Goal: Task Accomplishment & Management: Complete application form

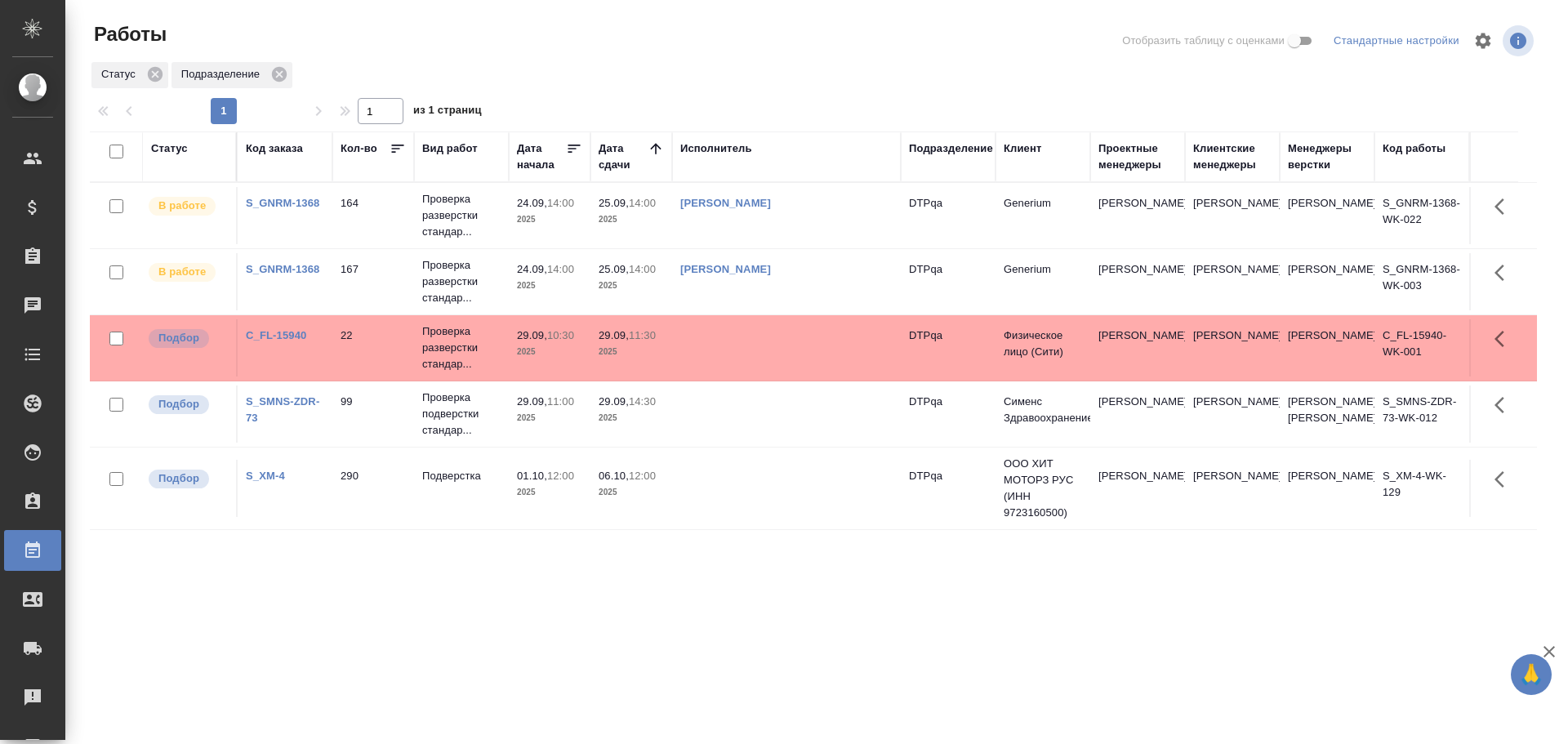
click at [737, 345] on td at bounding box center [786, 348] width 228 height 57
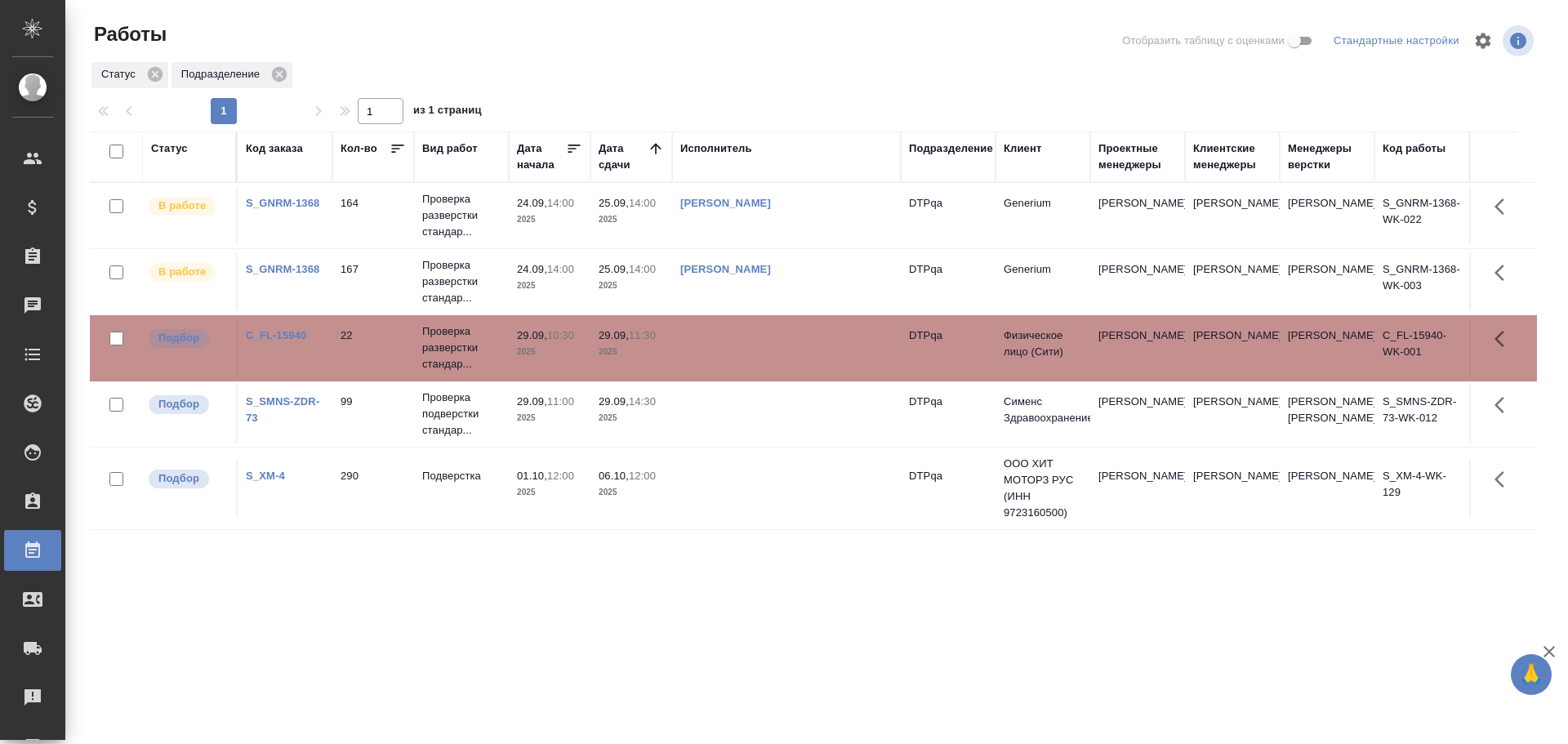
click at [737, 345] on td at bounding box center [786, 348] width 228 height 57
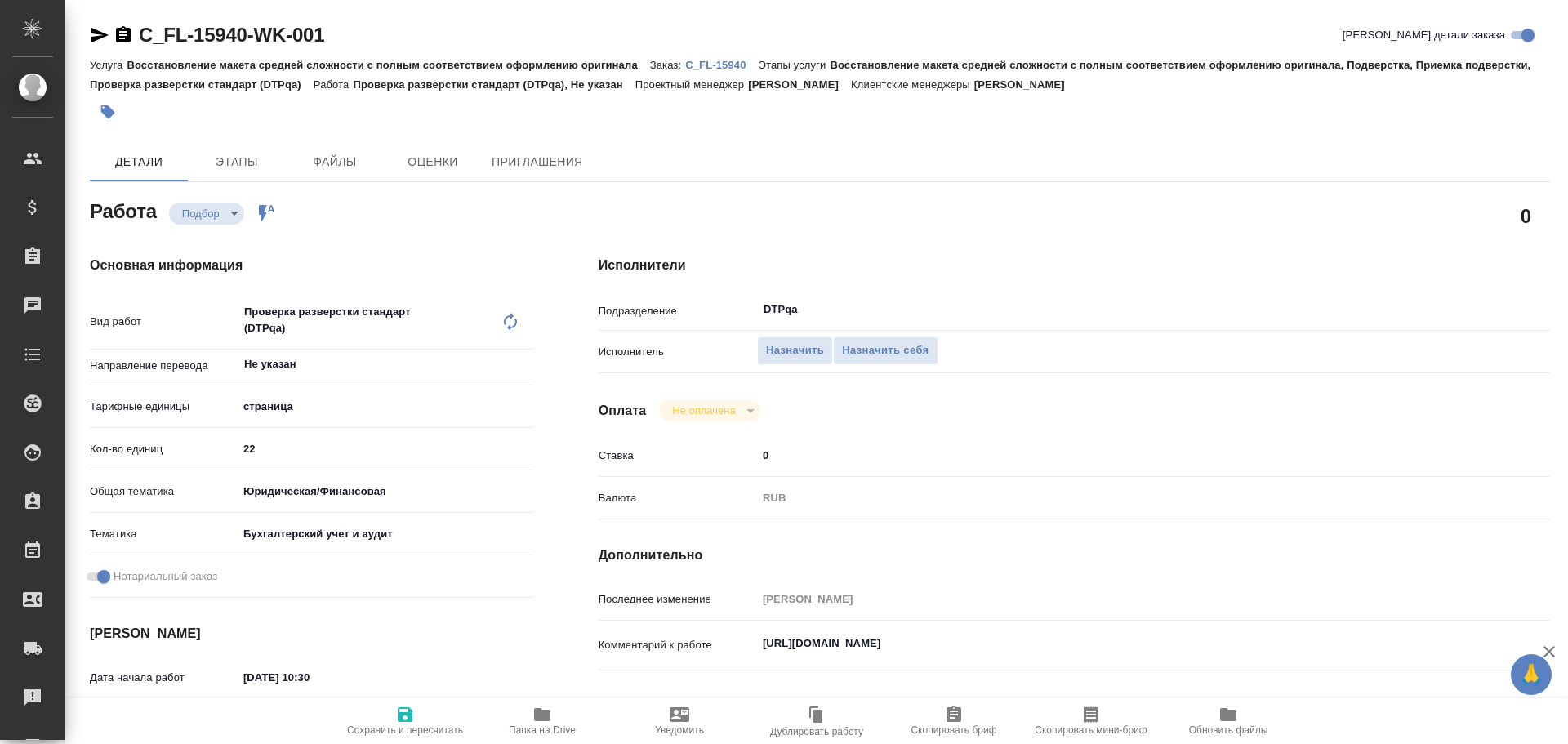
type textarea "x"
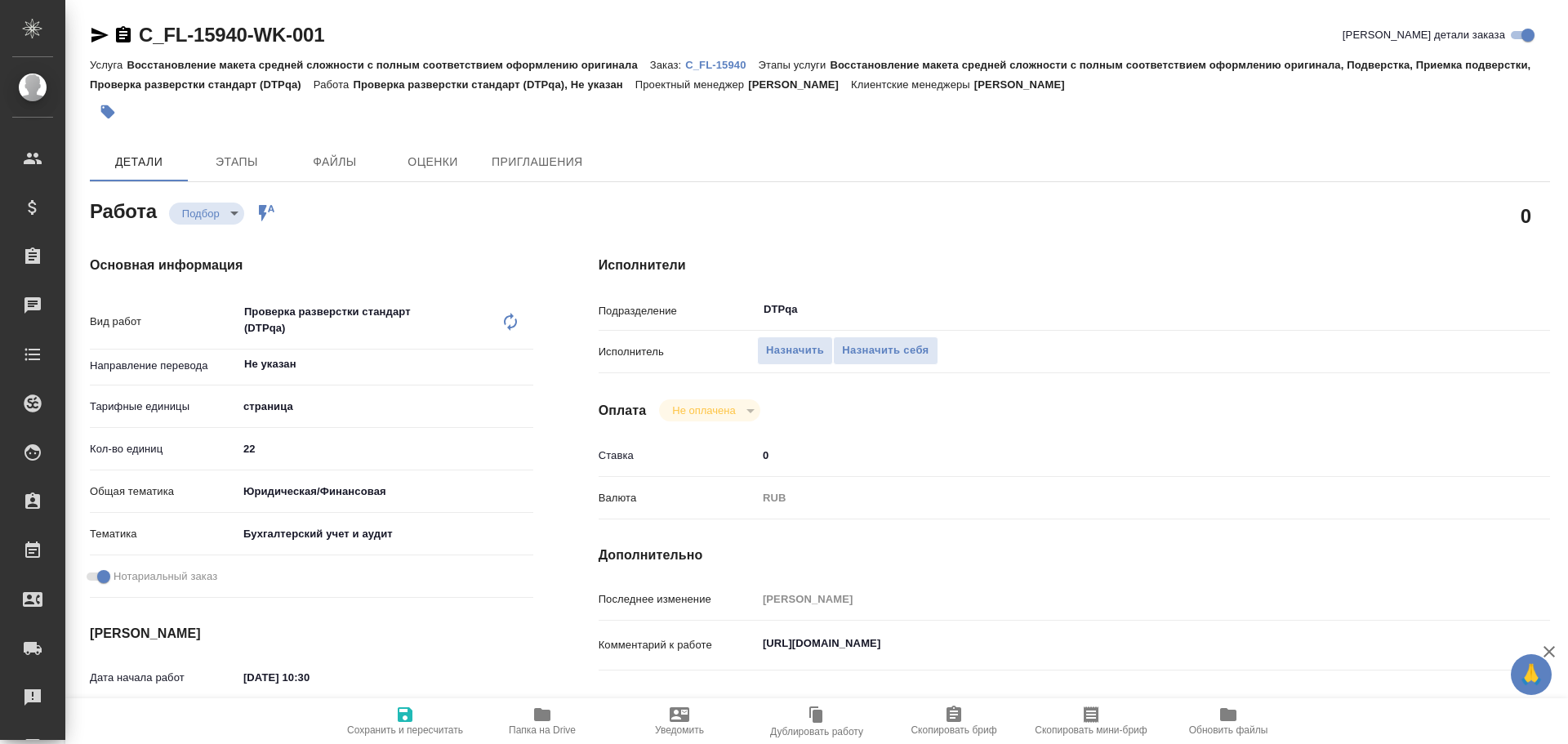
type textarea "x"
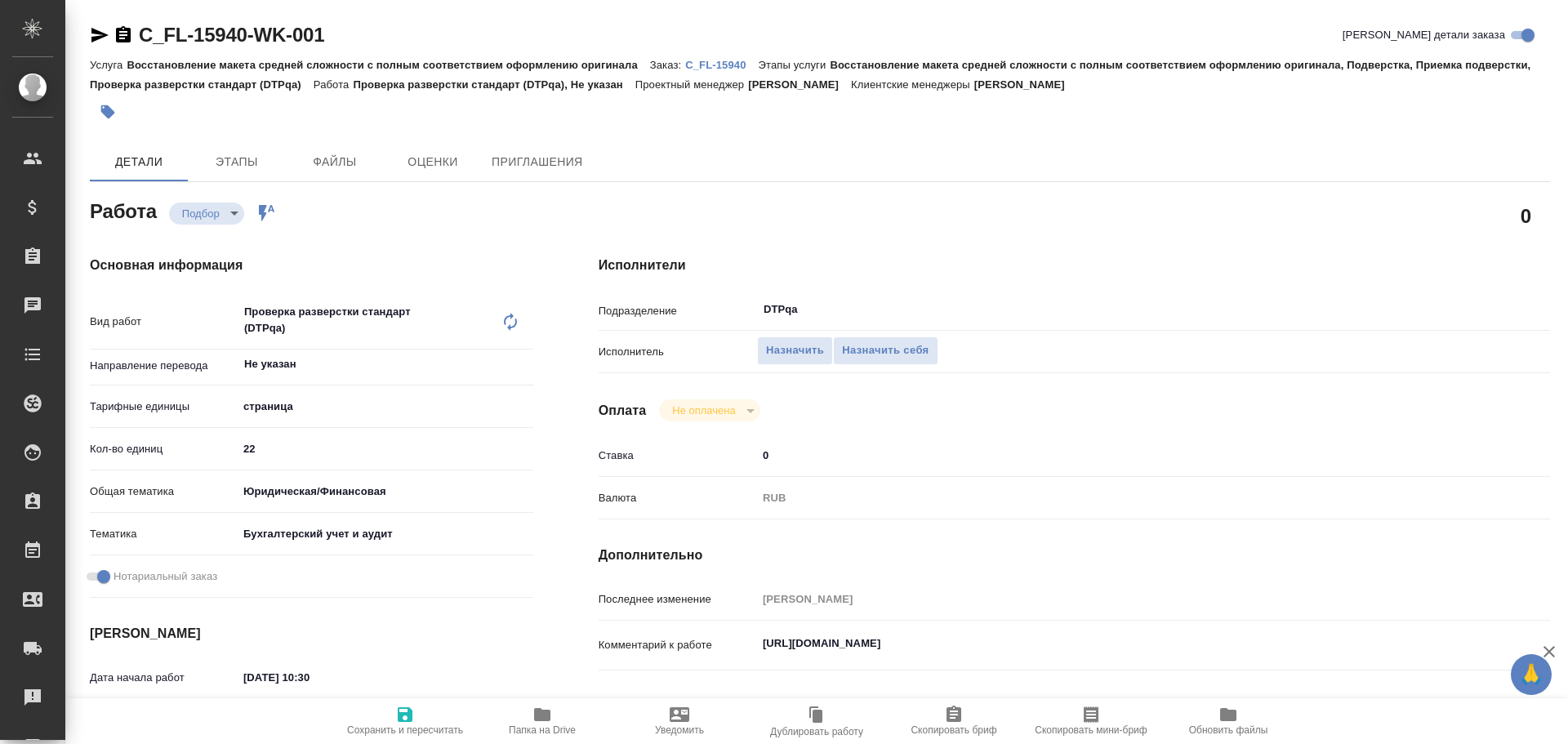
type textarea "x"
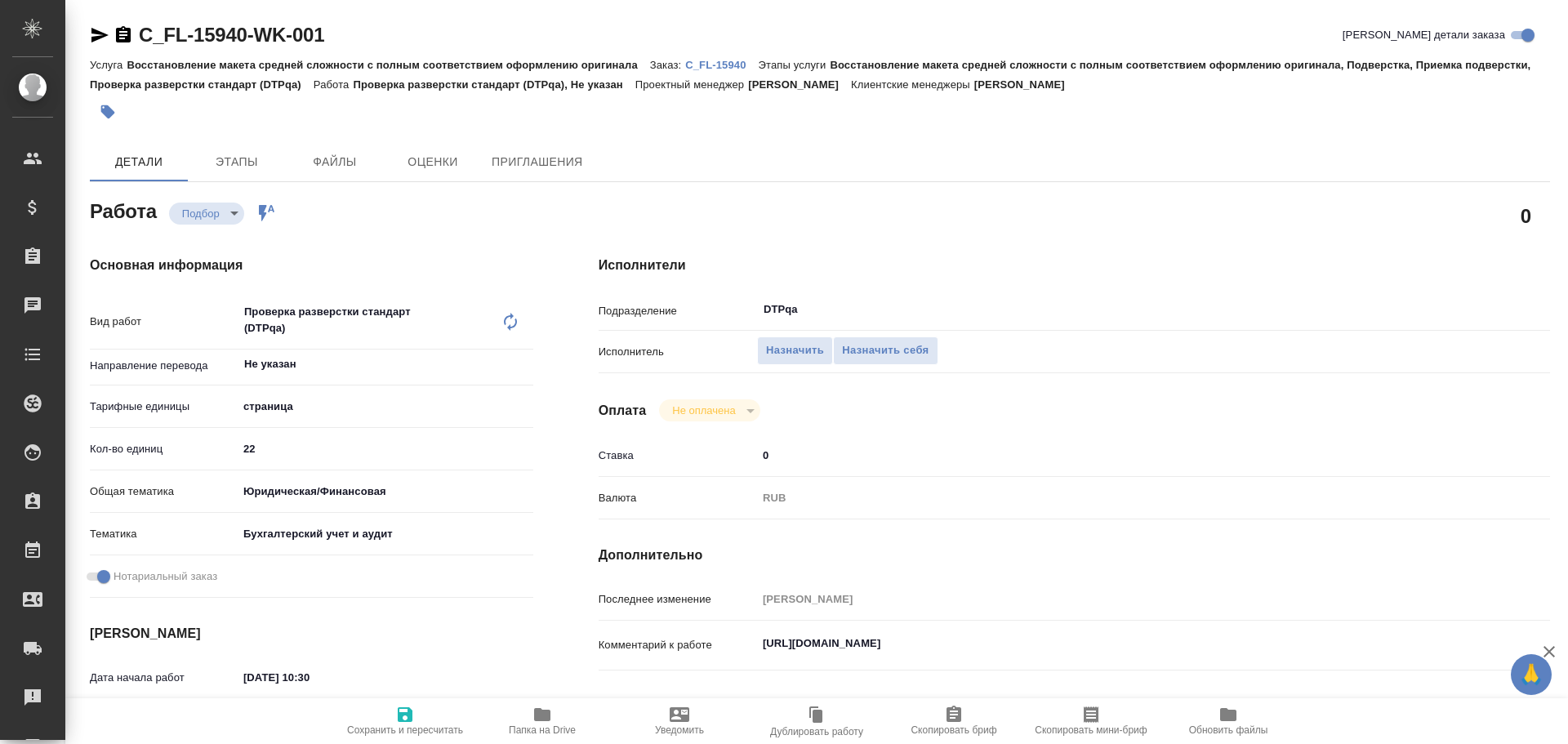
scroll to position [82, 0]
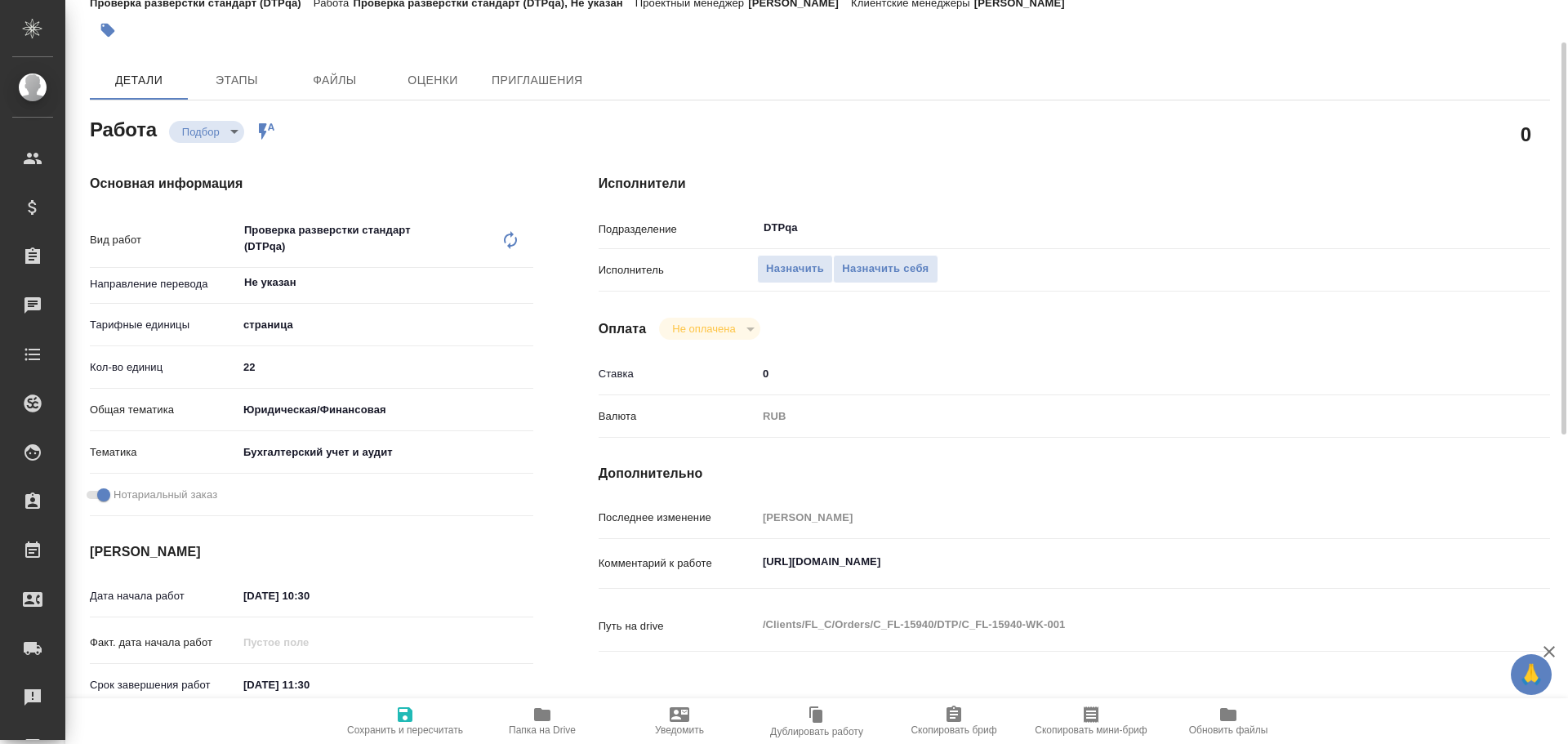
type textarea "x"
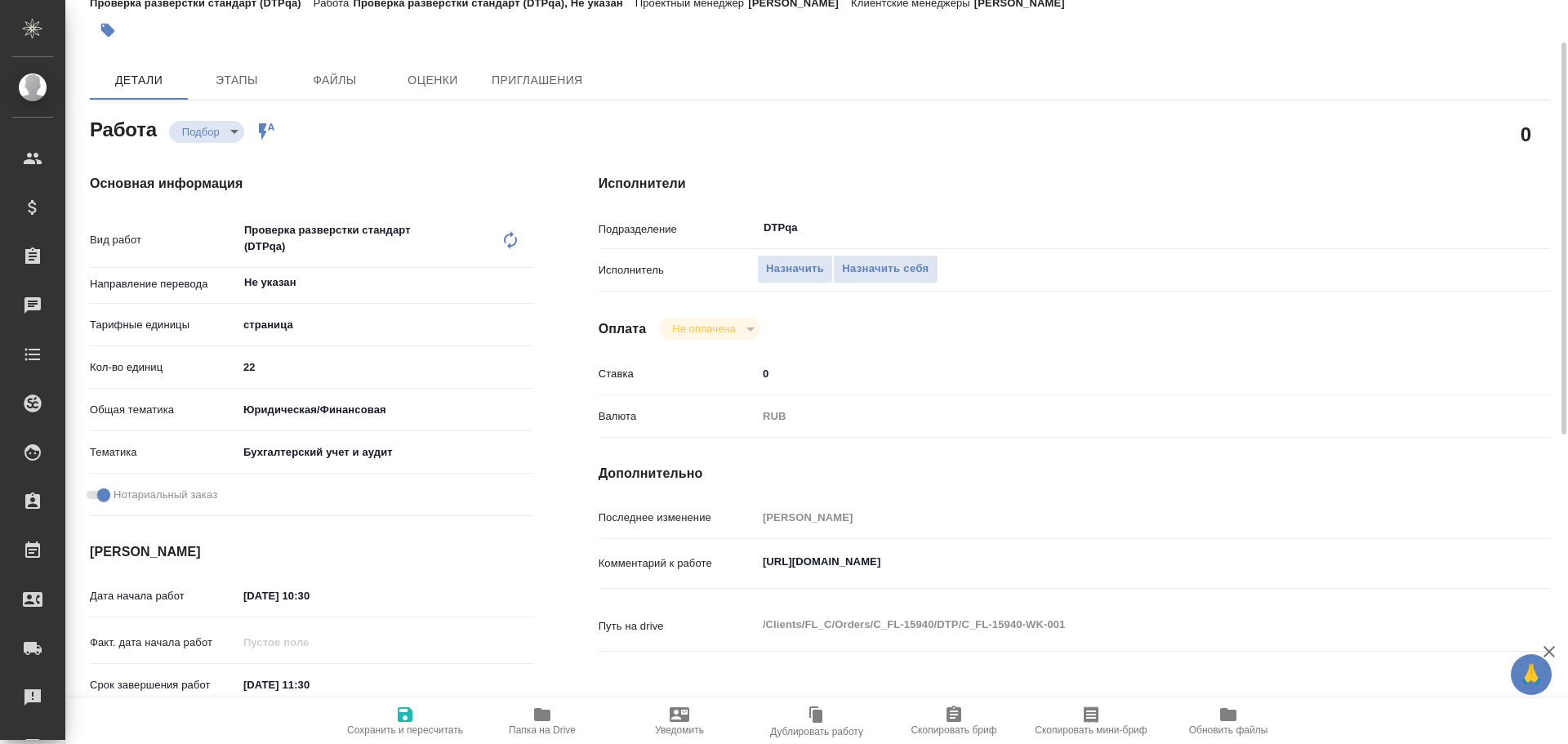
type textarea "x"
drag, startPoint x: 760, startPoint y: 563, endPoint x: 1097, endPoint y: 576, distance: 337.3
click at [1097, 576] on div "[URL][DOMAIN_NAME] x" at bounding box center [1114, 565] width 714 height 38
type textarea "x"
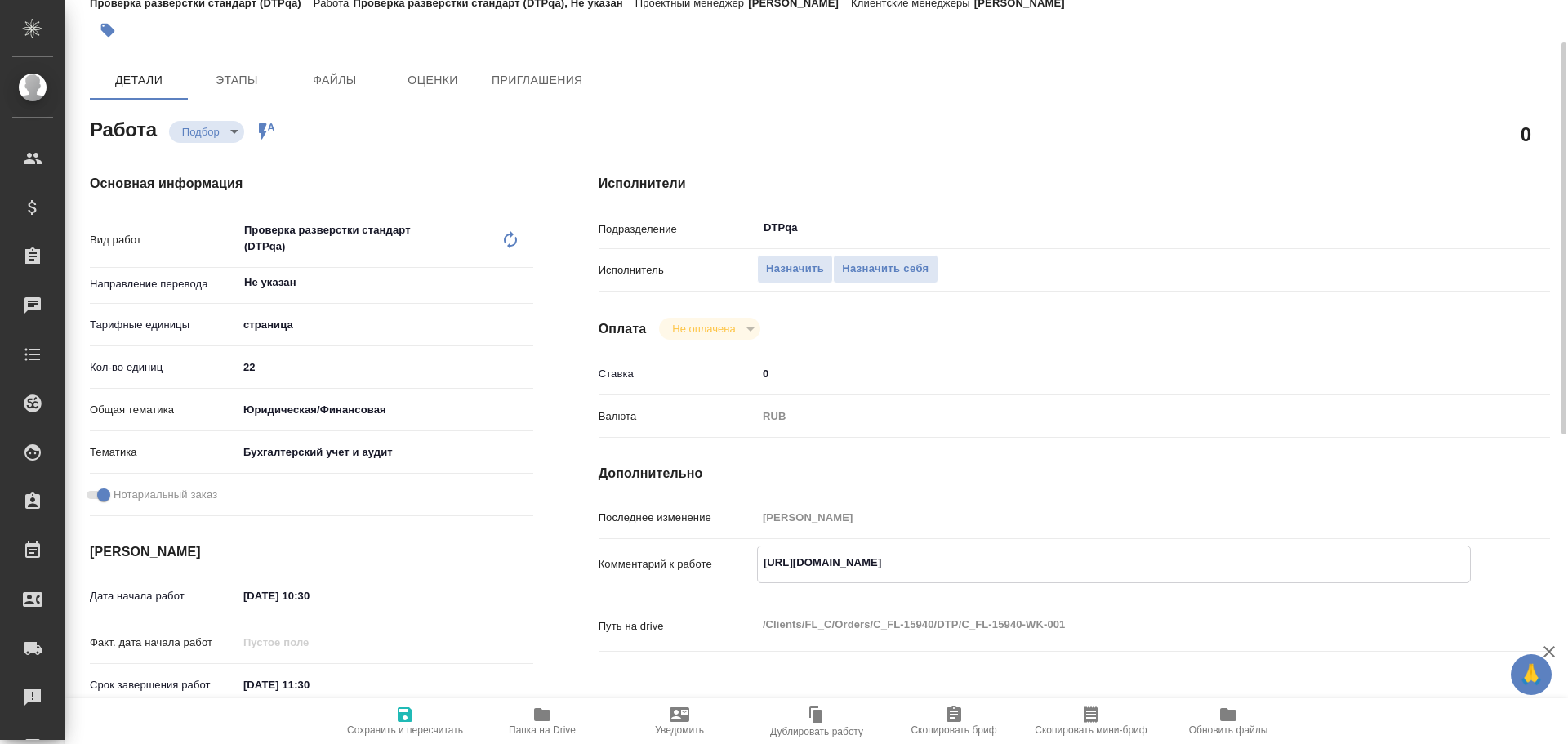
type textarea "x"
click at [898, 283] on div "Назначить Назначить себя" at bounding box center [1114, 270] width 714 height 29
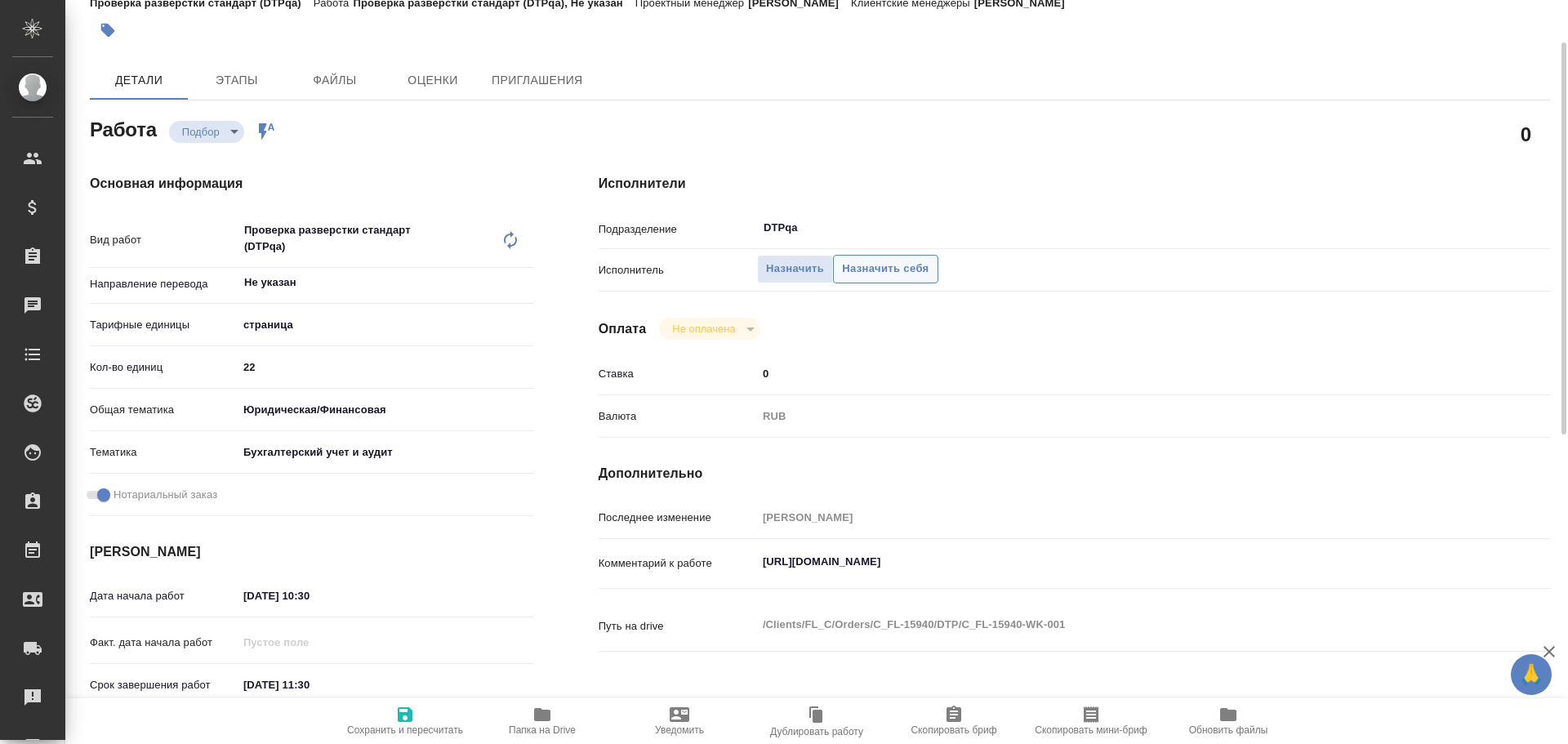
click at [896, 276] on span "Назначить себя" at bounding box center [885, 269] width 87 height 19
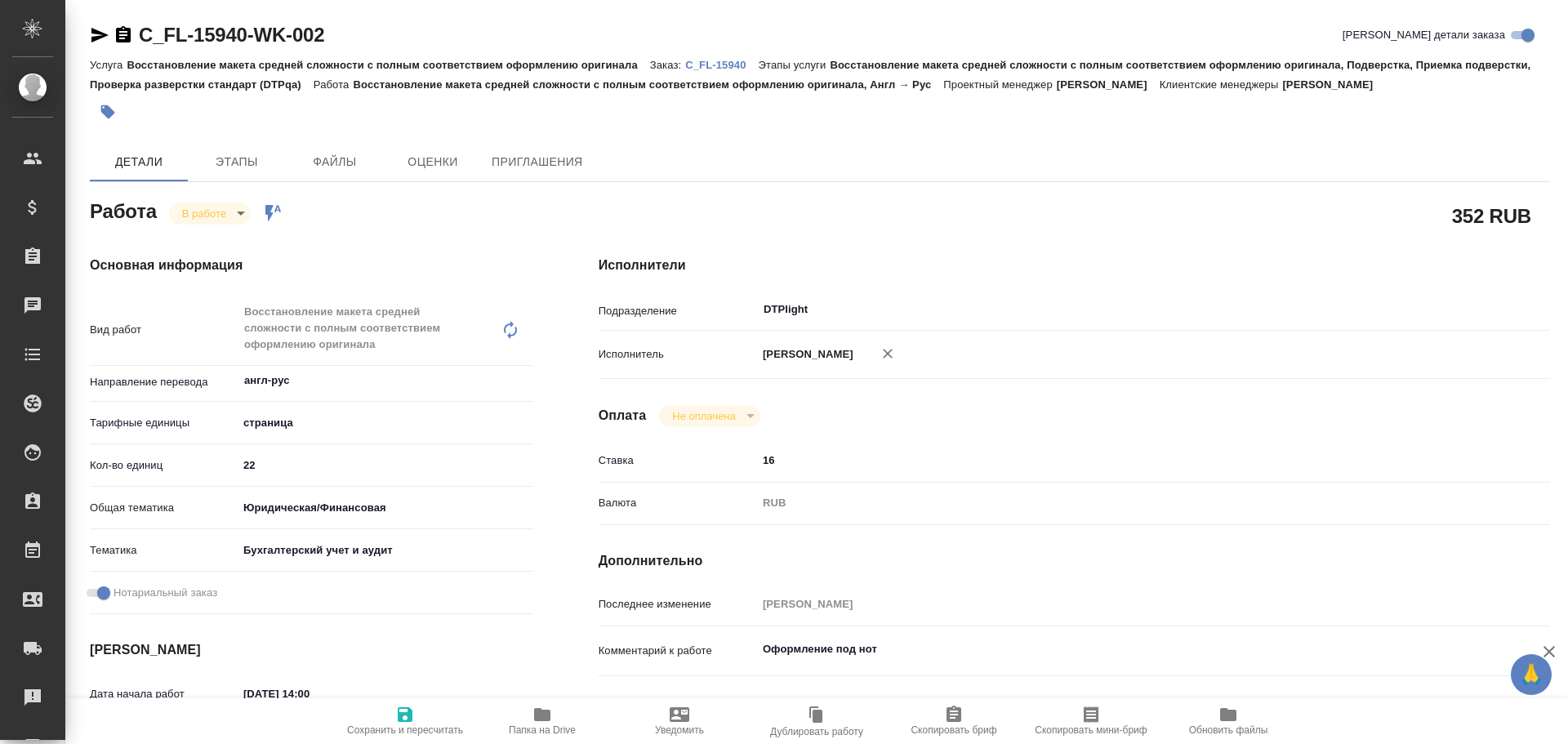
type textarea "x"
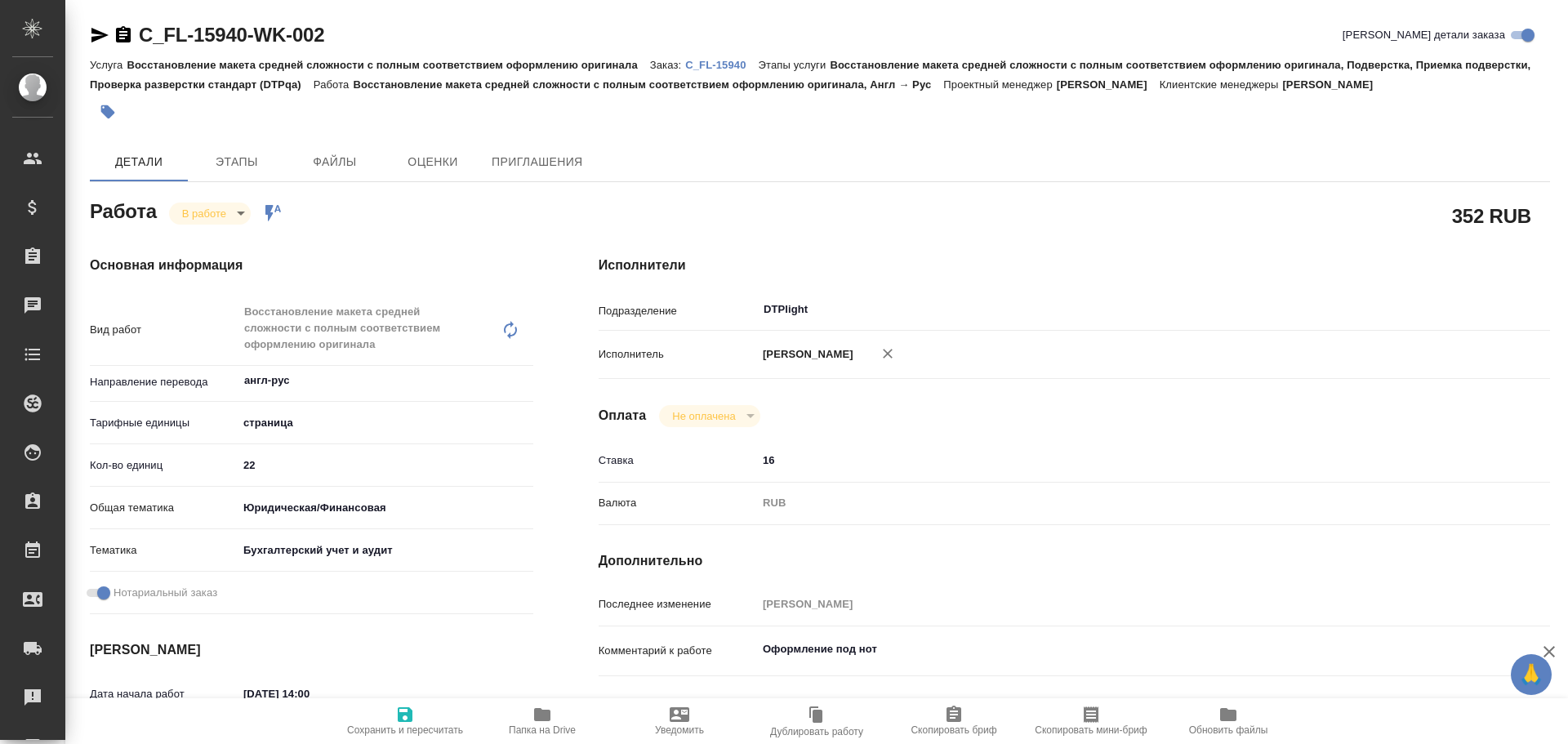
type textarea "x"
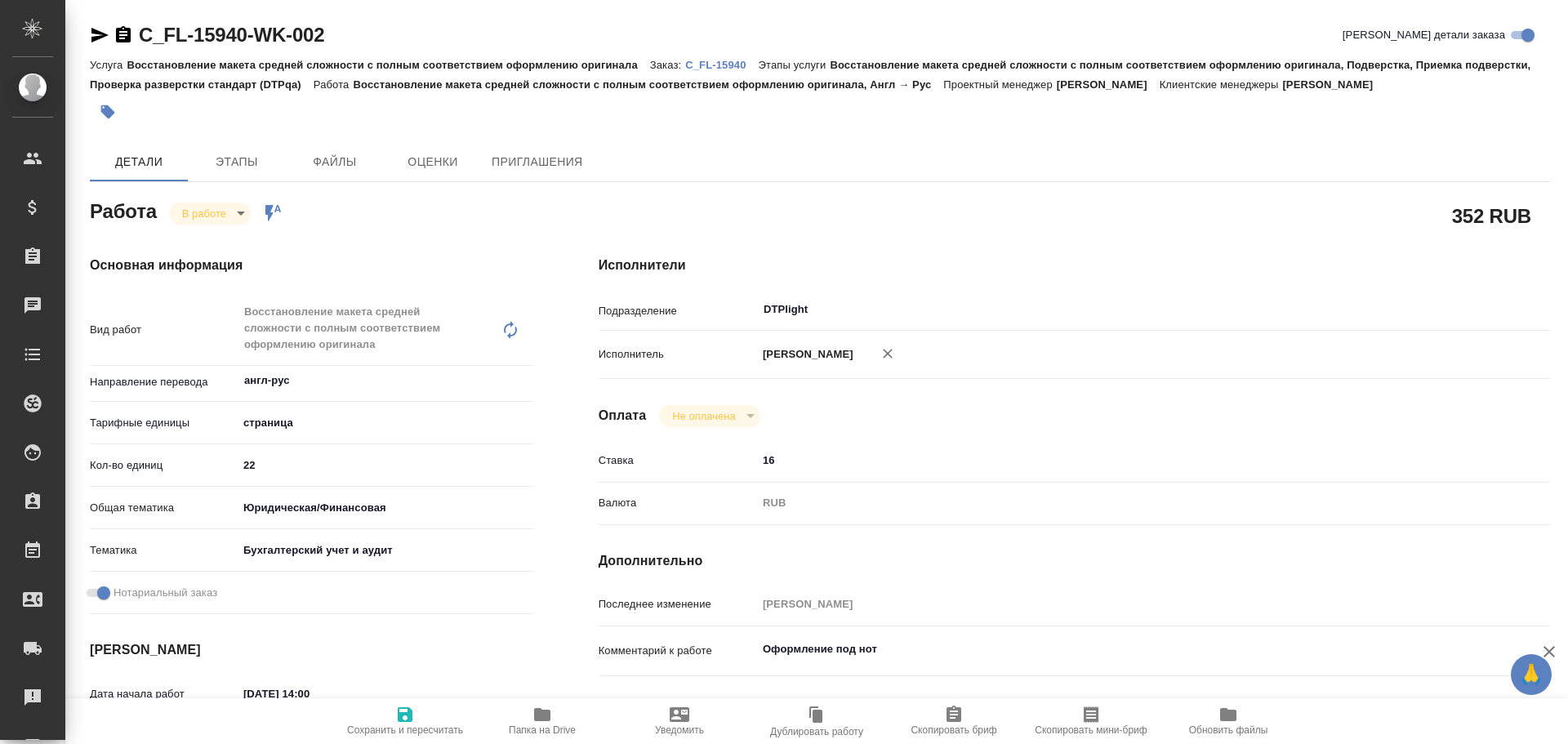
type textarea "x"
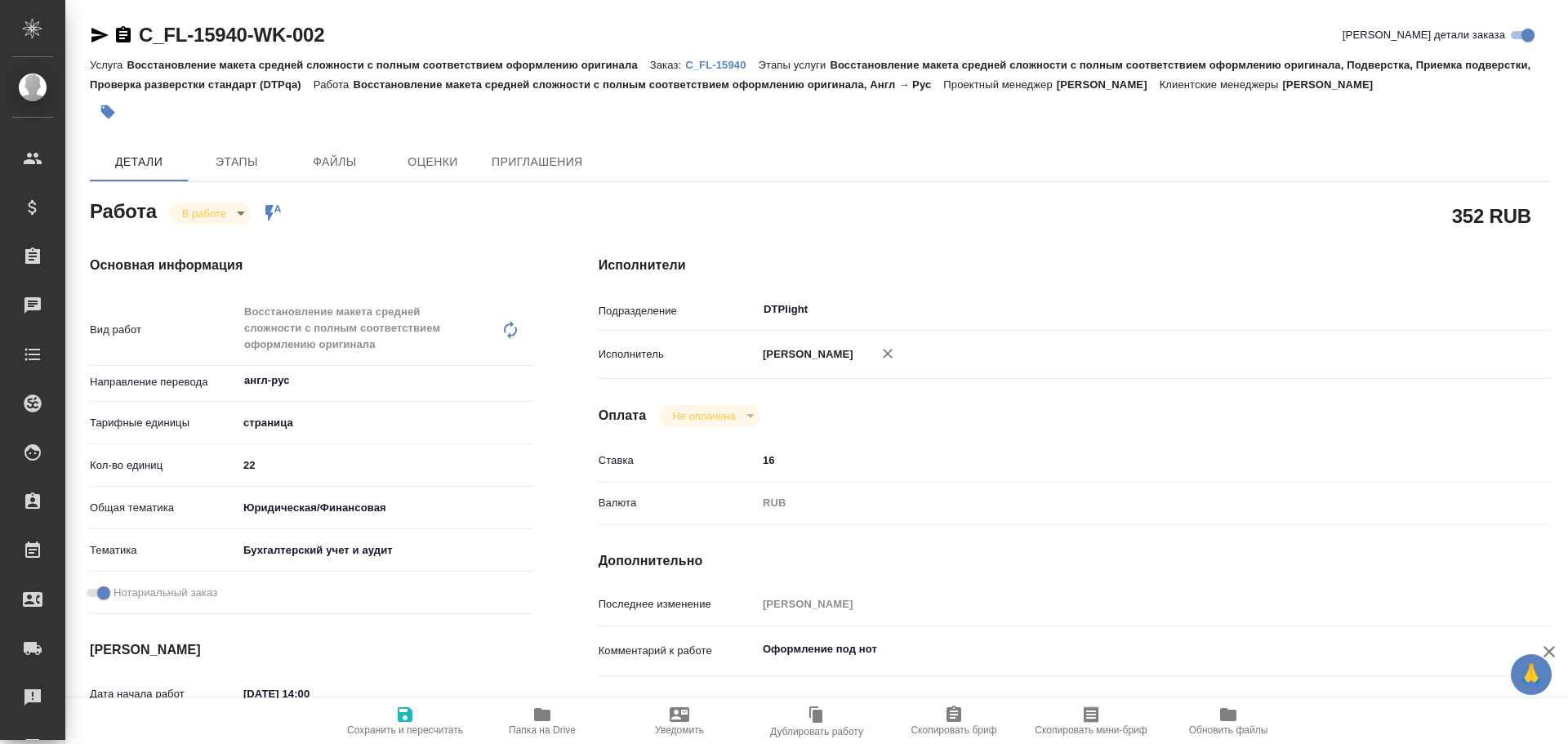
type textarea "x"
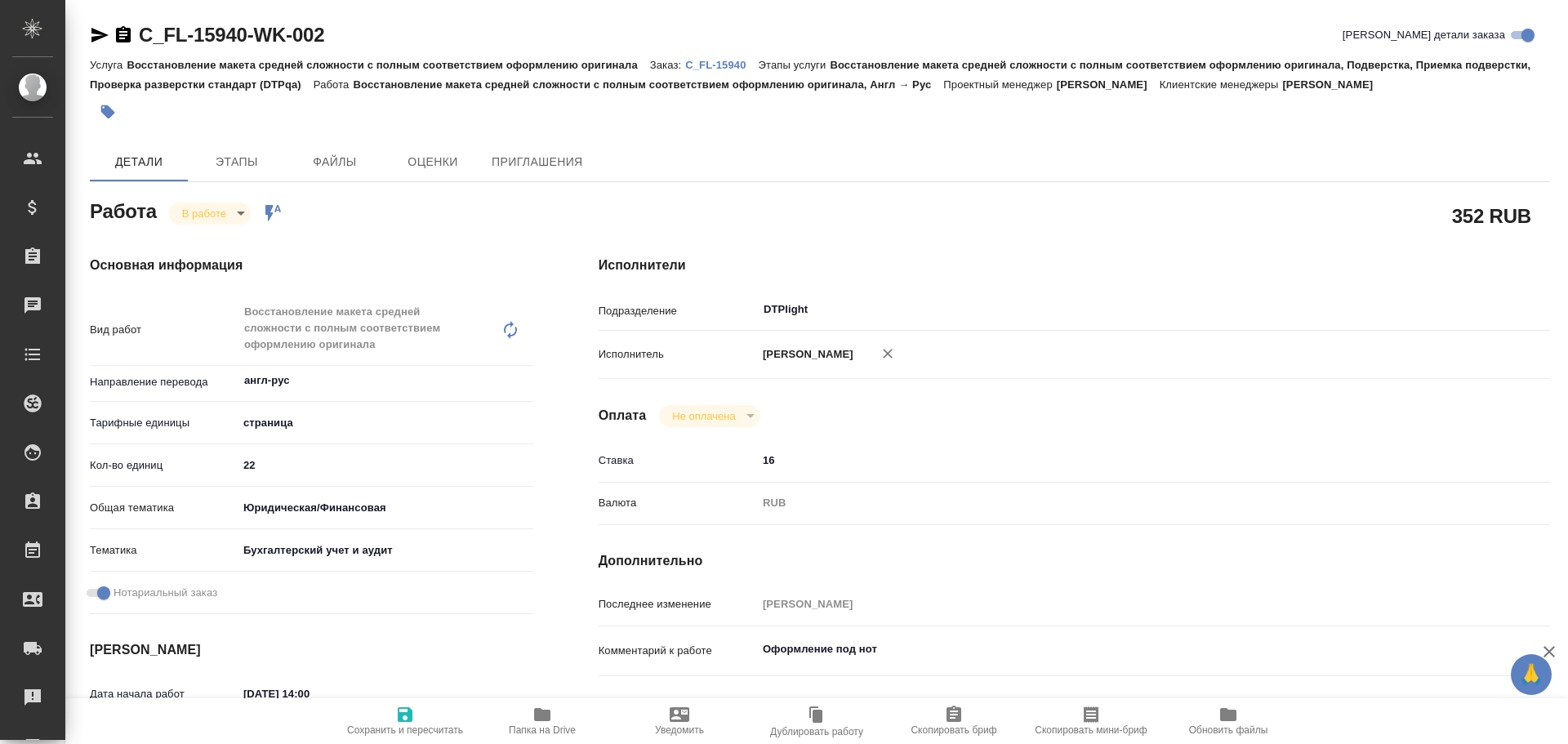
type textarea "x"
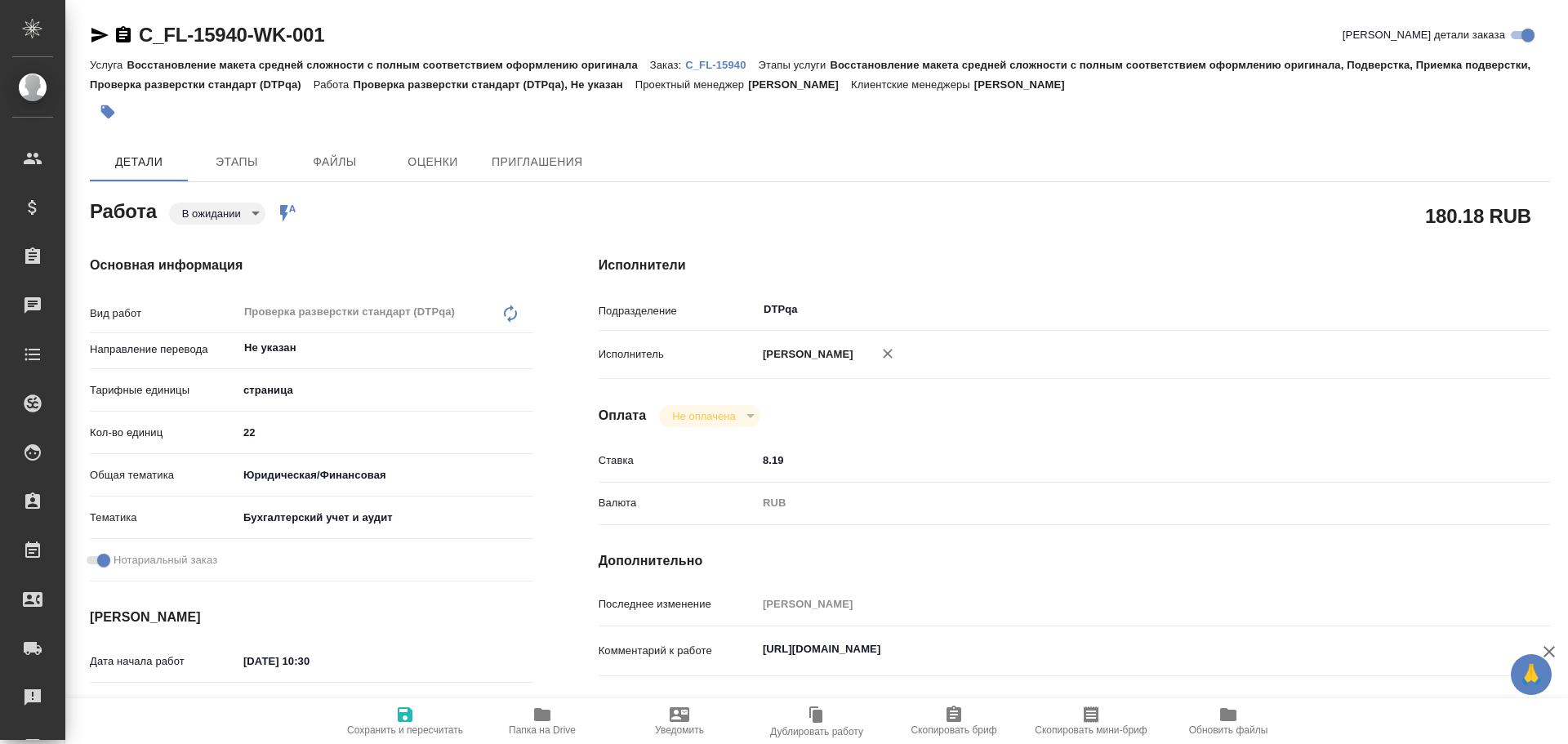
type textarea "x"
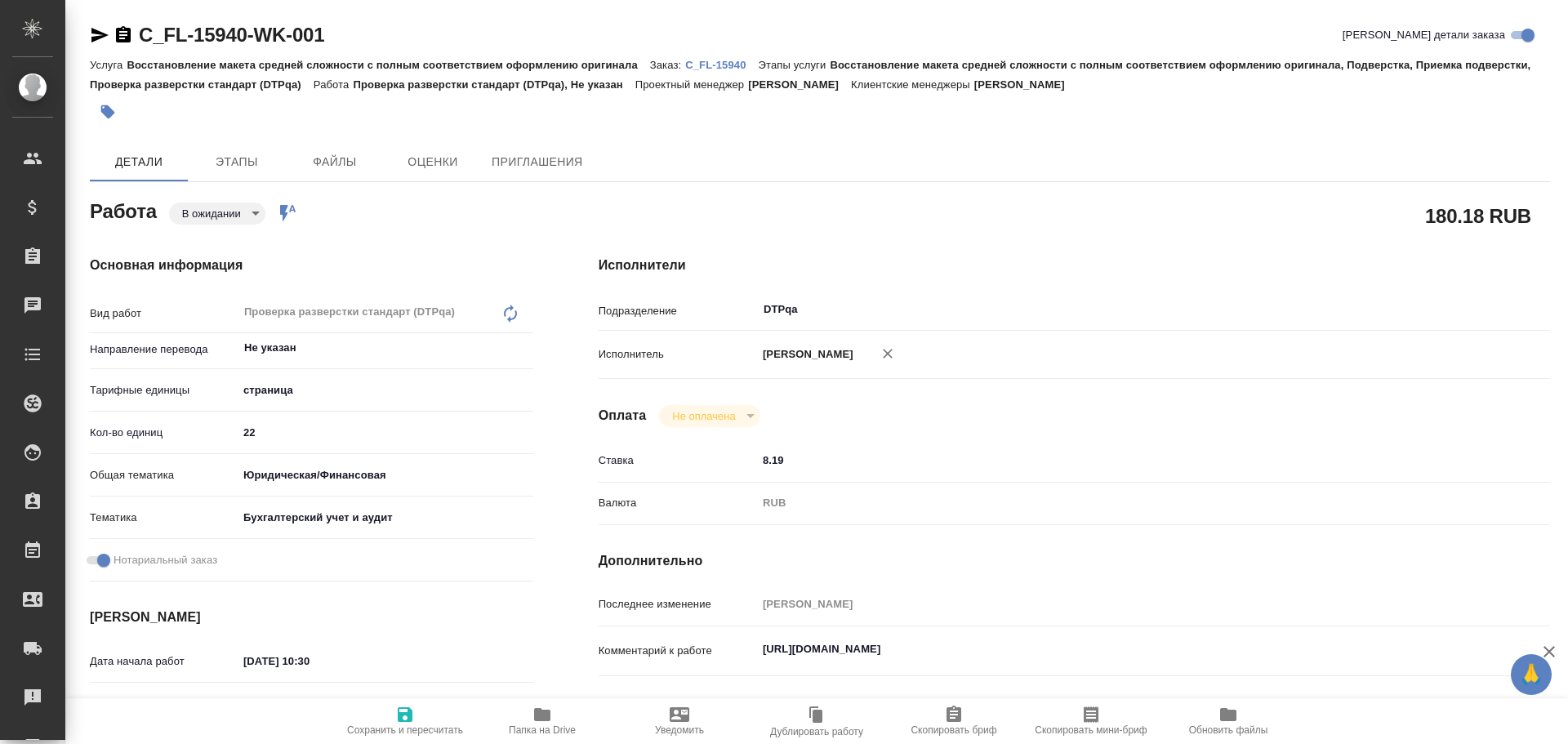
type textarea "x"
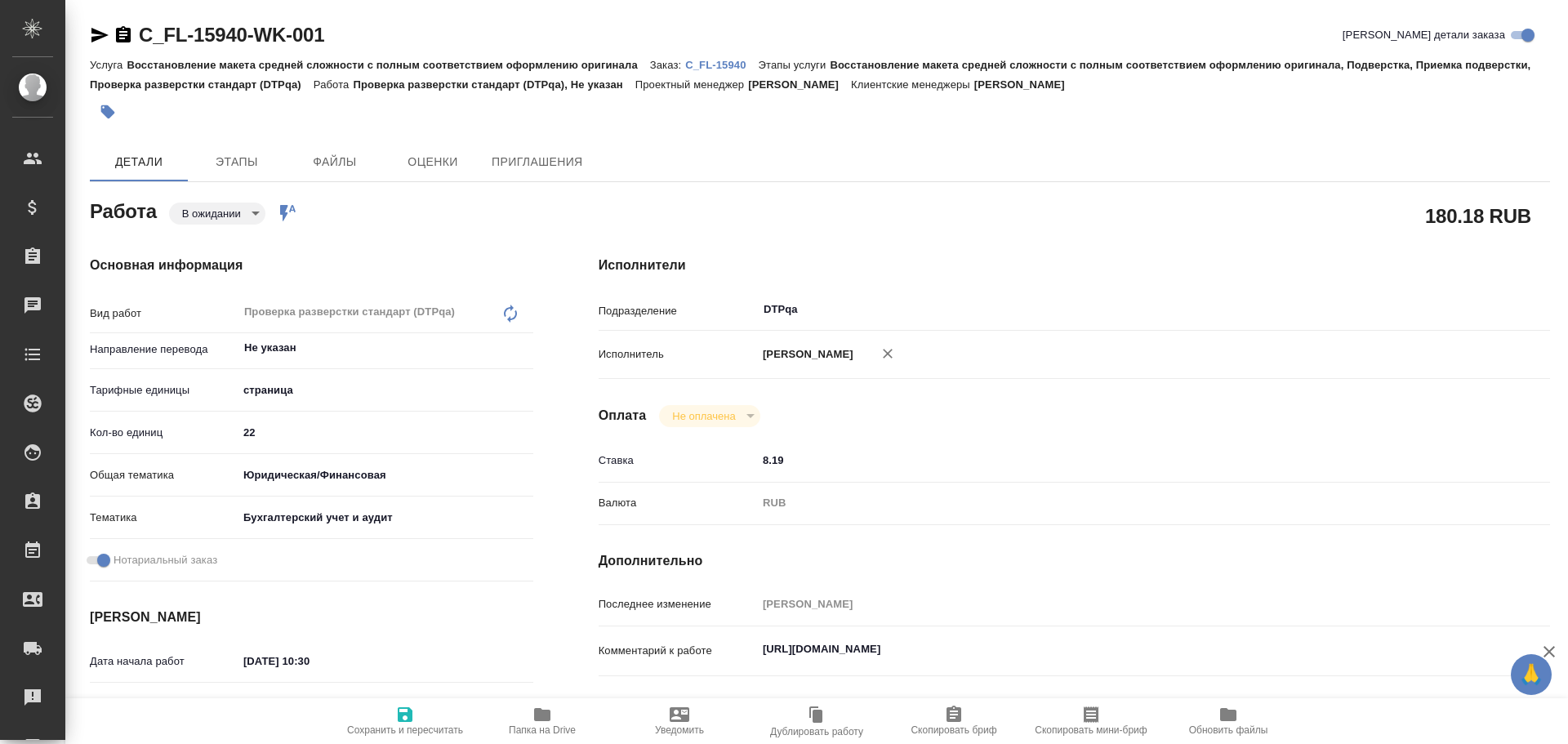
type textarea "x"
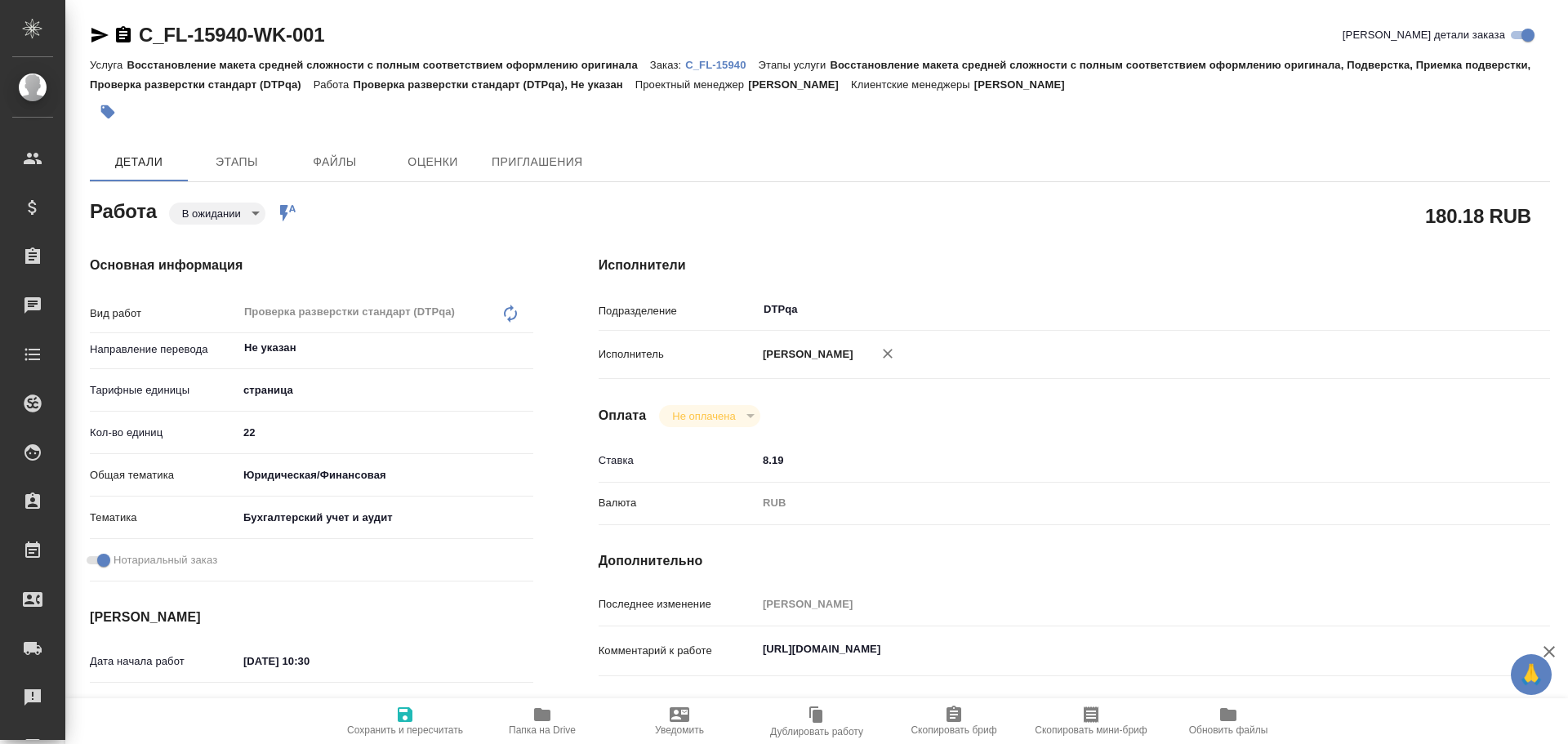
type textarea "x"
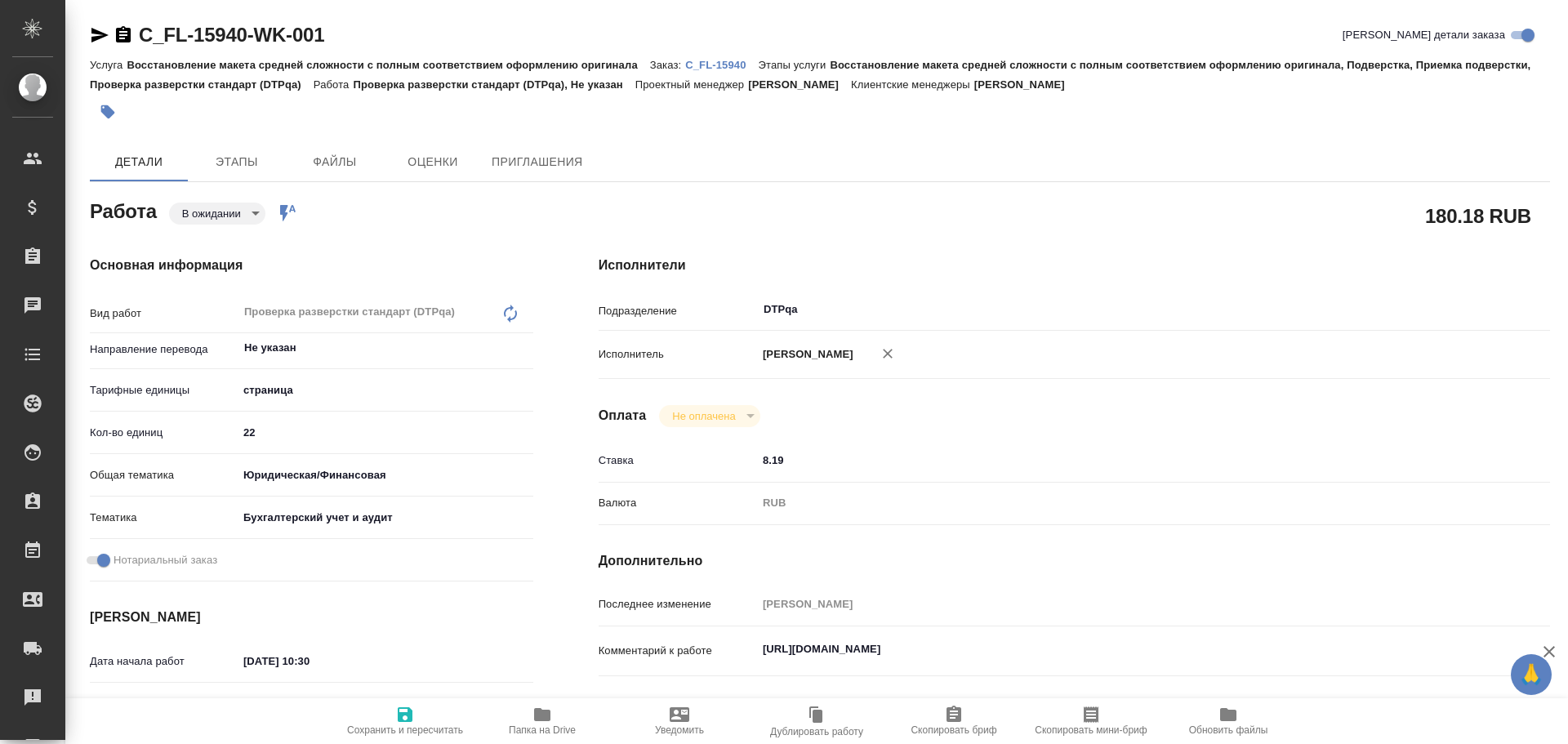
type textarea "x"
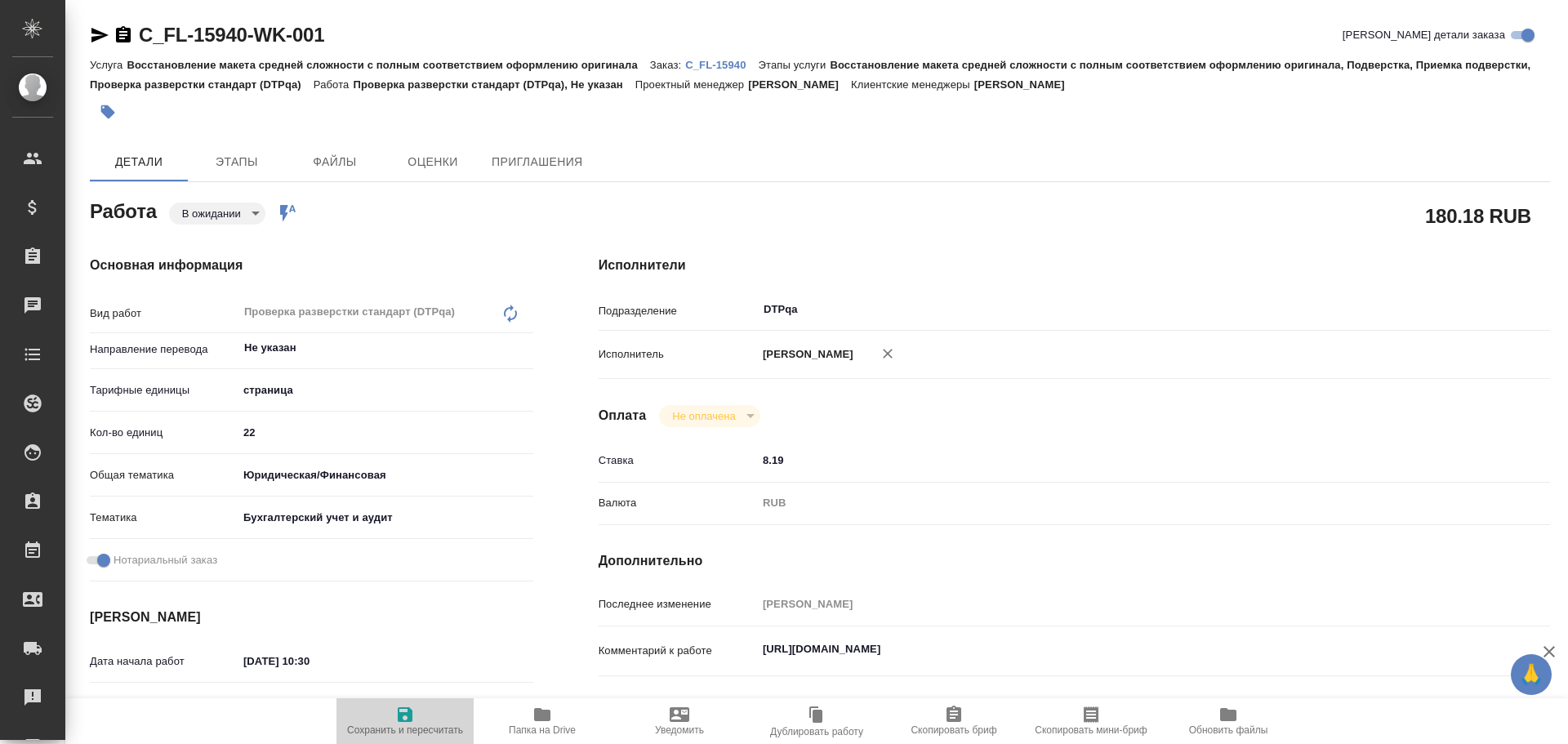
drag, startPoint x: 402, startPoint y: 714, endPoint x: 504, endPoint y: 567, distance: 178.9
click at [401, 714] on icon "button" at bounding box center [405, 714] width 14 height 14
type textarea "x"
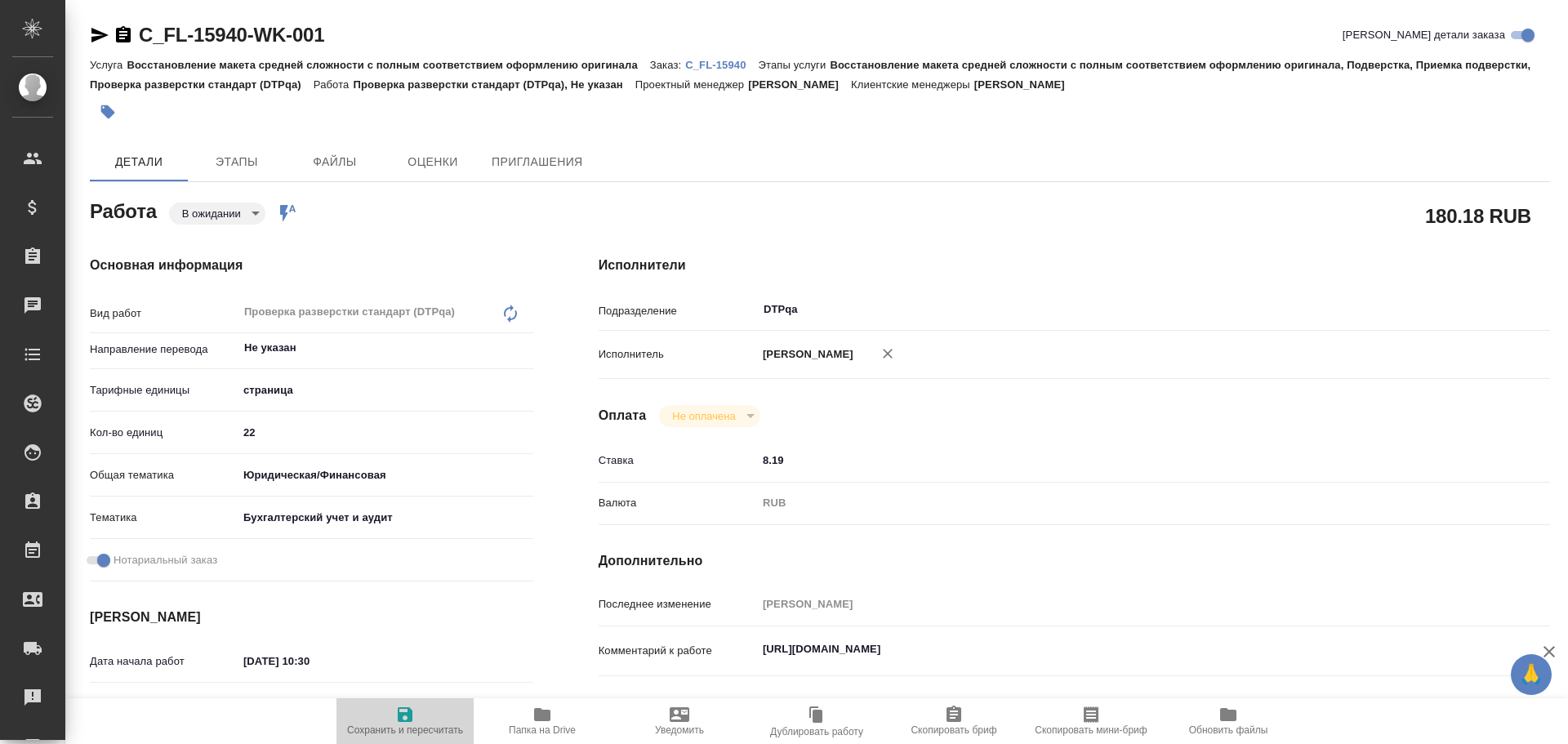
type textarea "x"
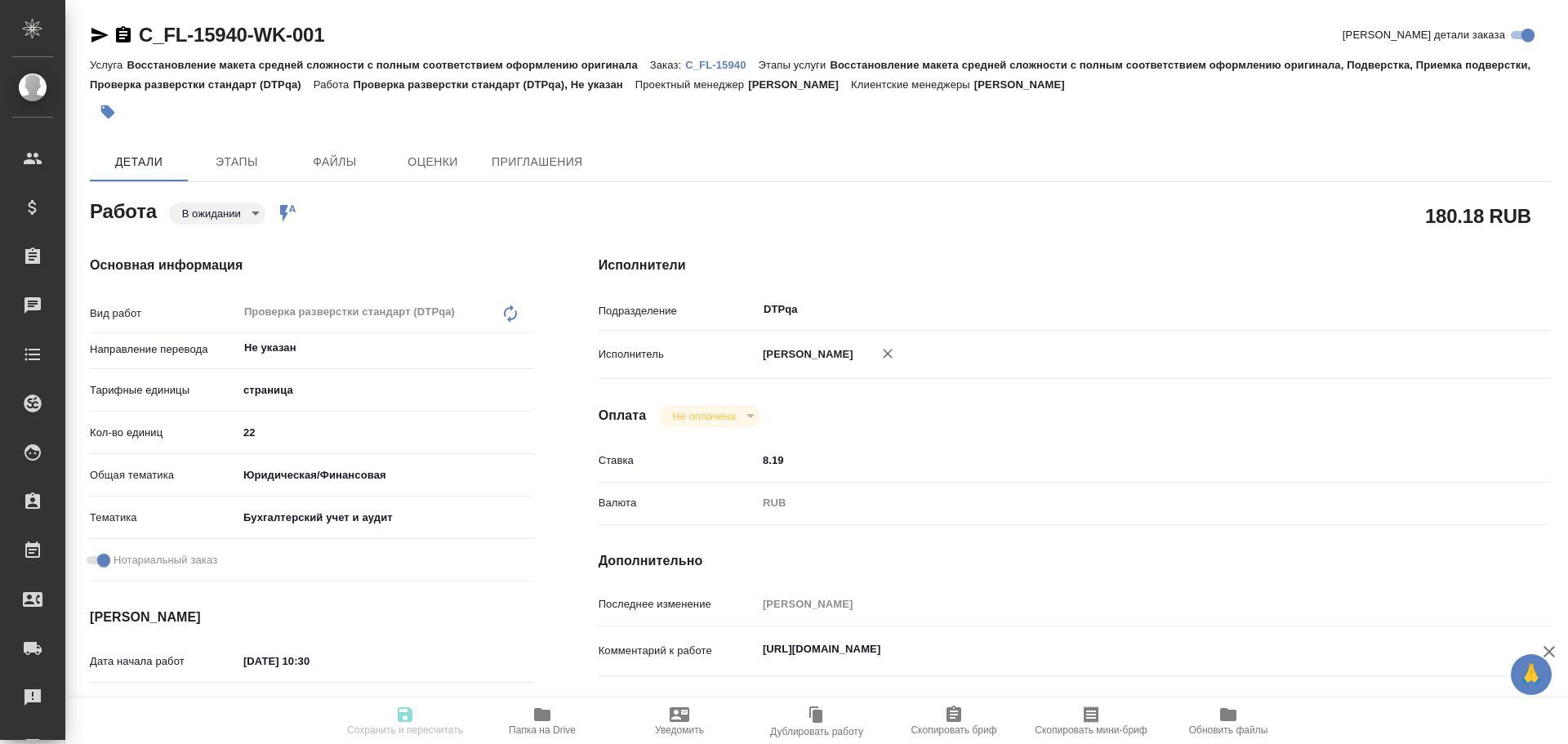
type textarea "x"
type input "pending"
type textarea "Проверка разверстки стандарт (DTPqa)"
type textarea "x"
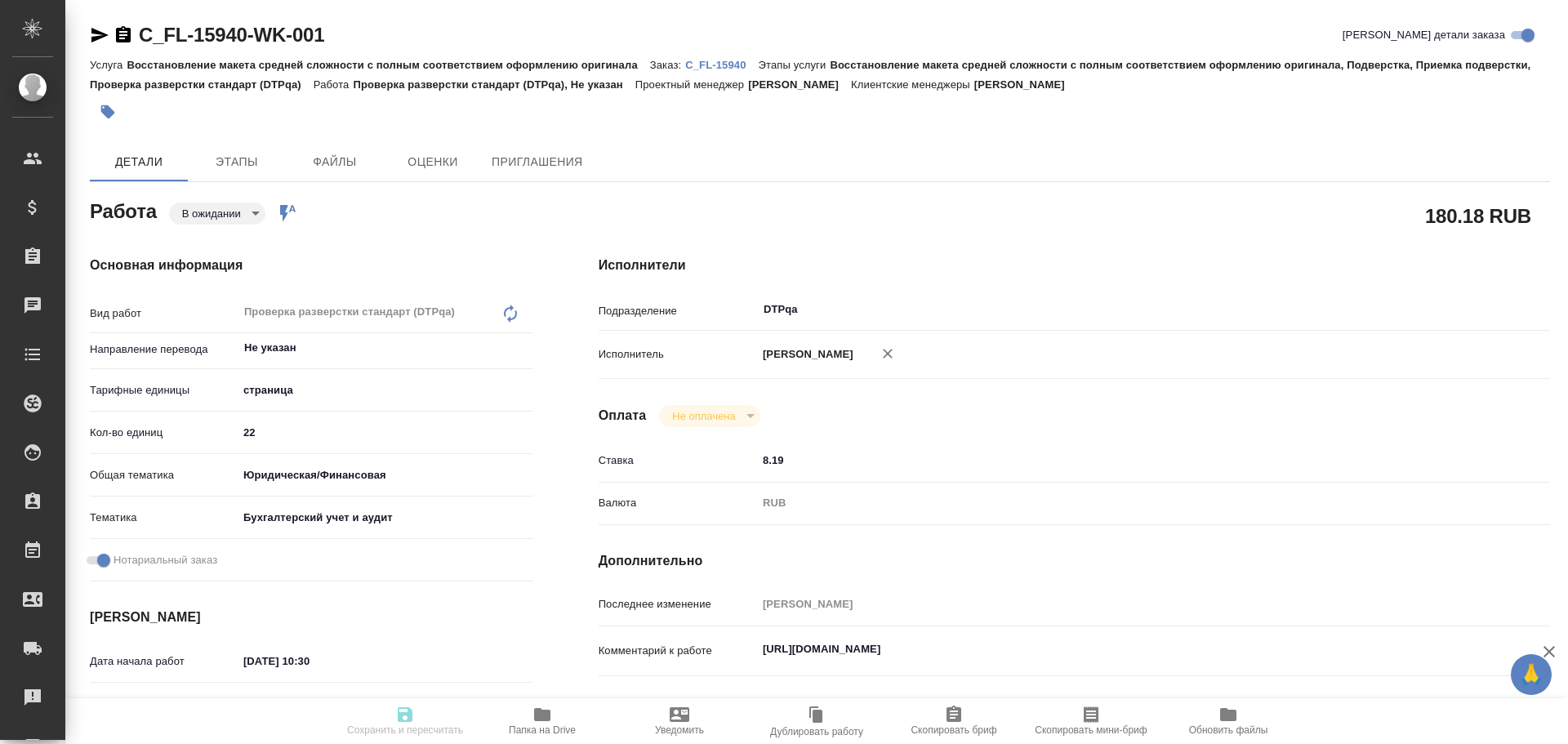
type input "Не указан"
type input "5a8b1489cc6b4906c91bfdb2"
type input "22"
type input "yr-fn"
type input "6149848a2b7be24903fd7a88"
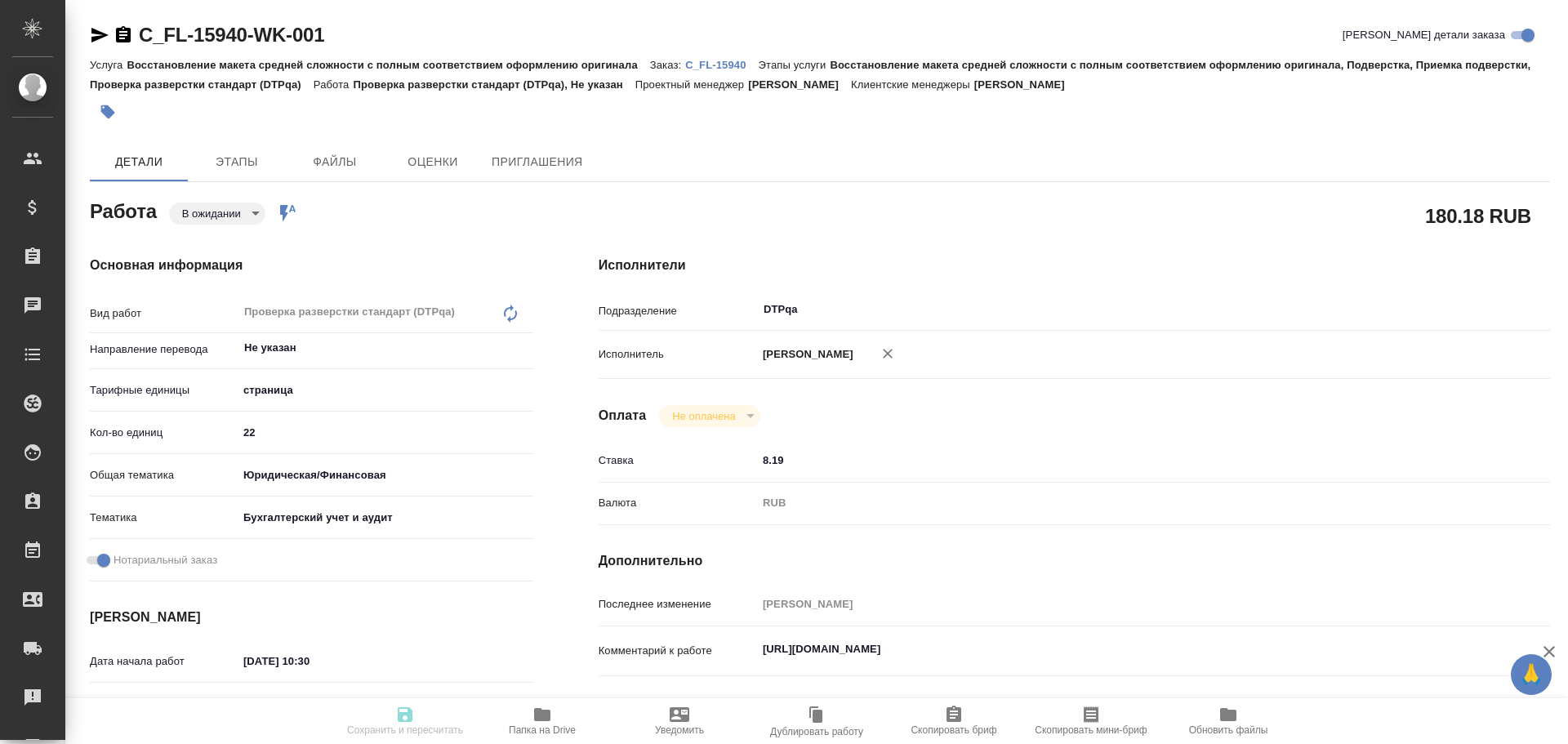
checkbox input "true"
type input "[DATE] 10:30"
type input "[DATE] 11:30"
type input "[DATE] 10:00"
type input "DTPqa"
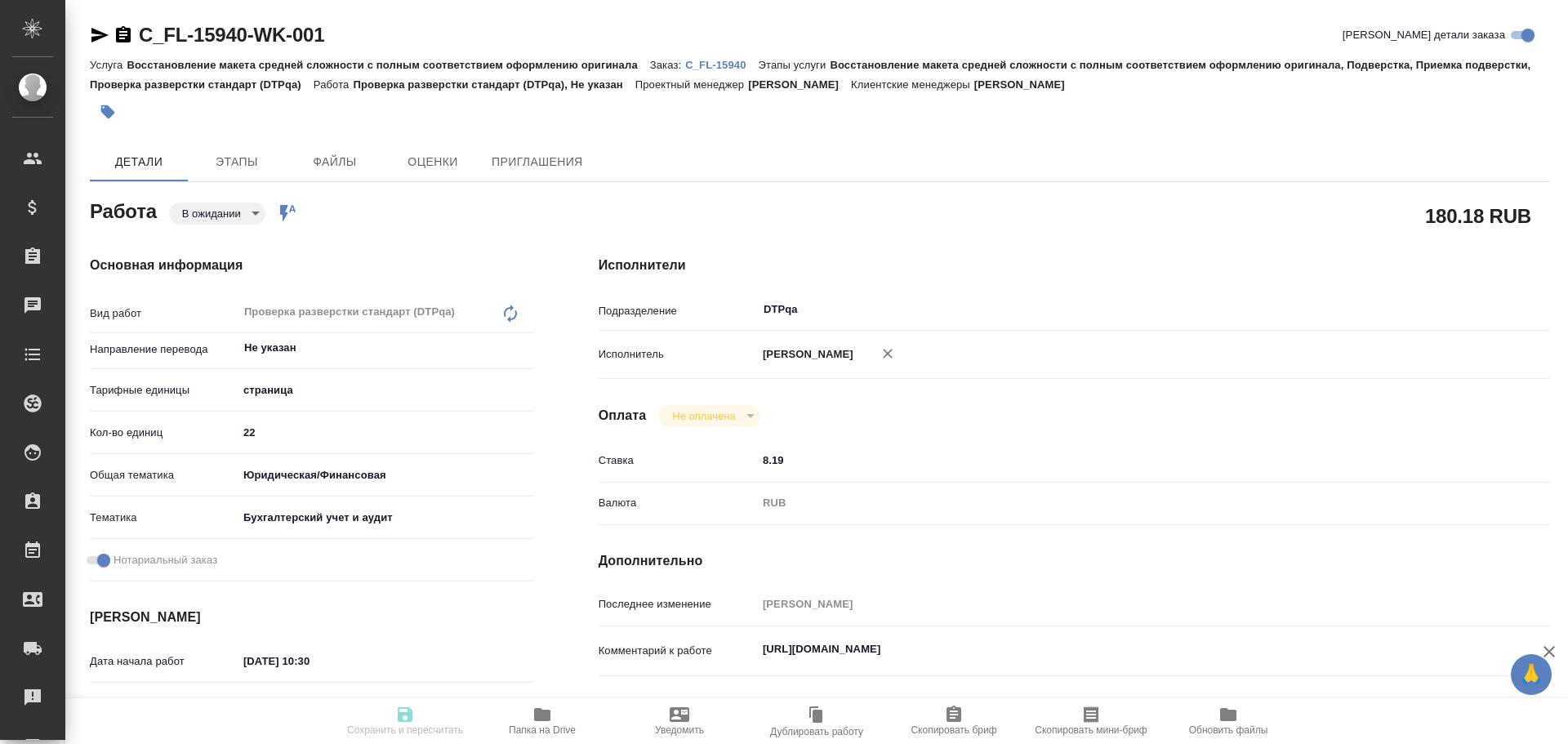
type input "notPayed"
type input "8.19"
type input "RUB"
type input "Чулец Елена"
type textarea "[URL][DOMAIN_NAME]"
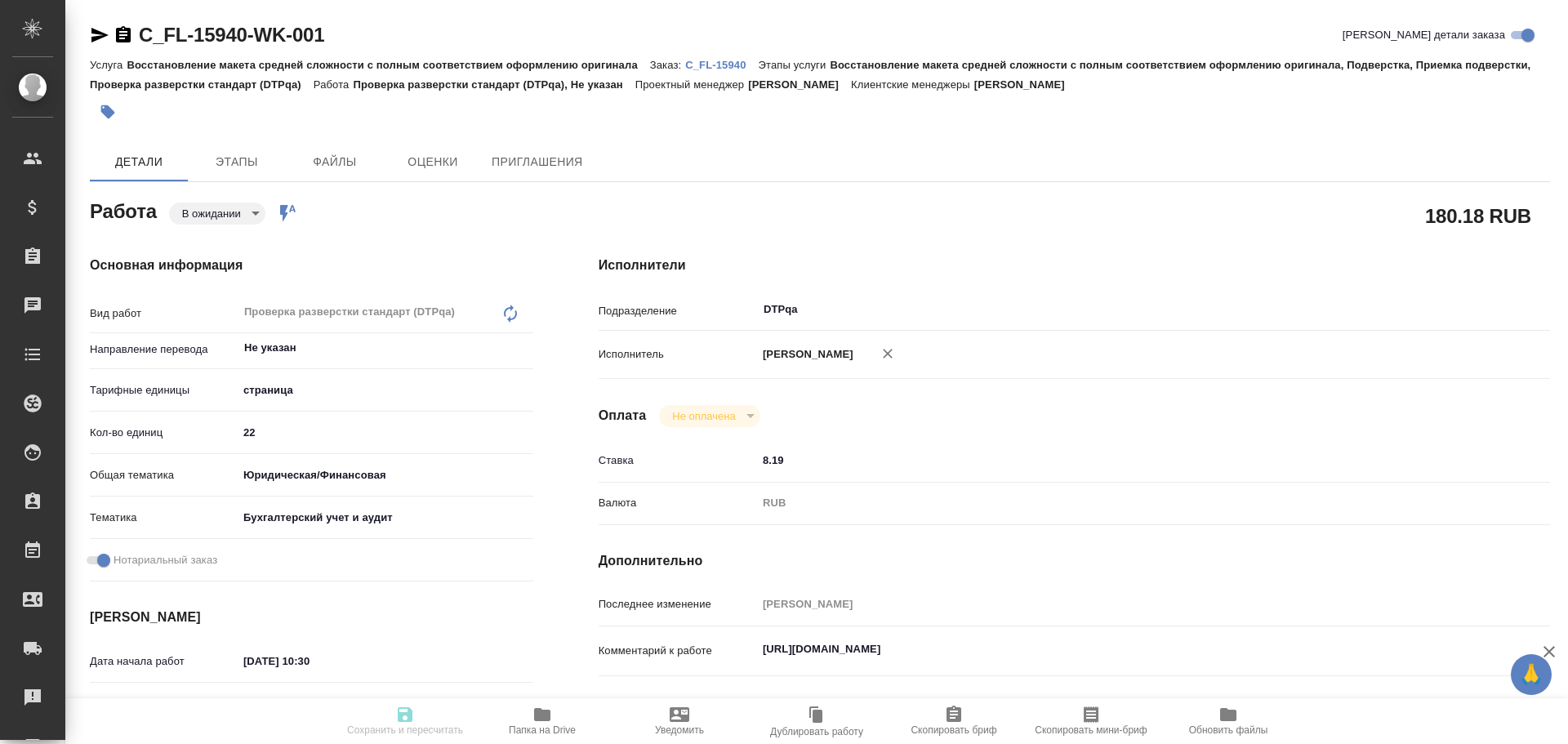
type textarea "x"
type textarea "/Clients/FL_C/Orders/C_FL-15940/DTP/C_FL-15940-WK-001"
type textarea "x"
type input "C_FL-15940"
type input "Восстановление макета средней сложности с полным соответствием оформлению ориги…"
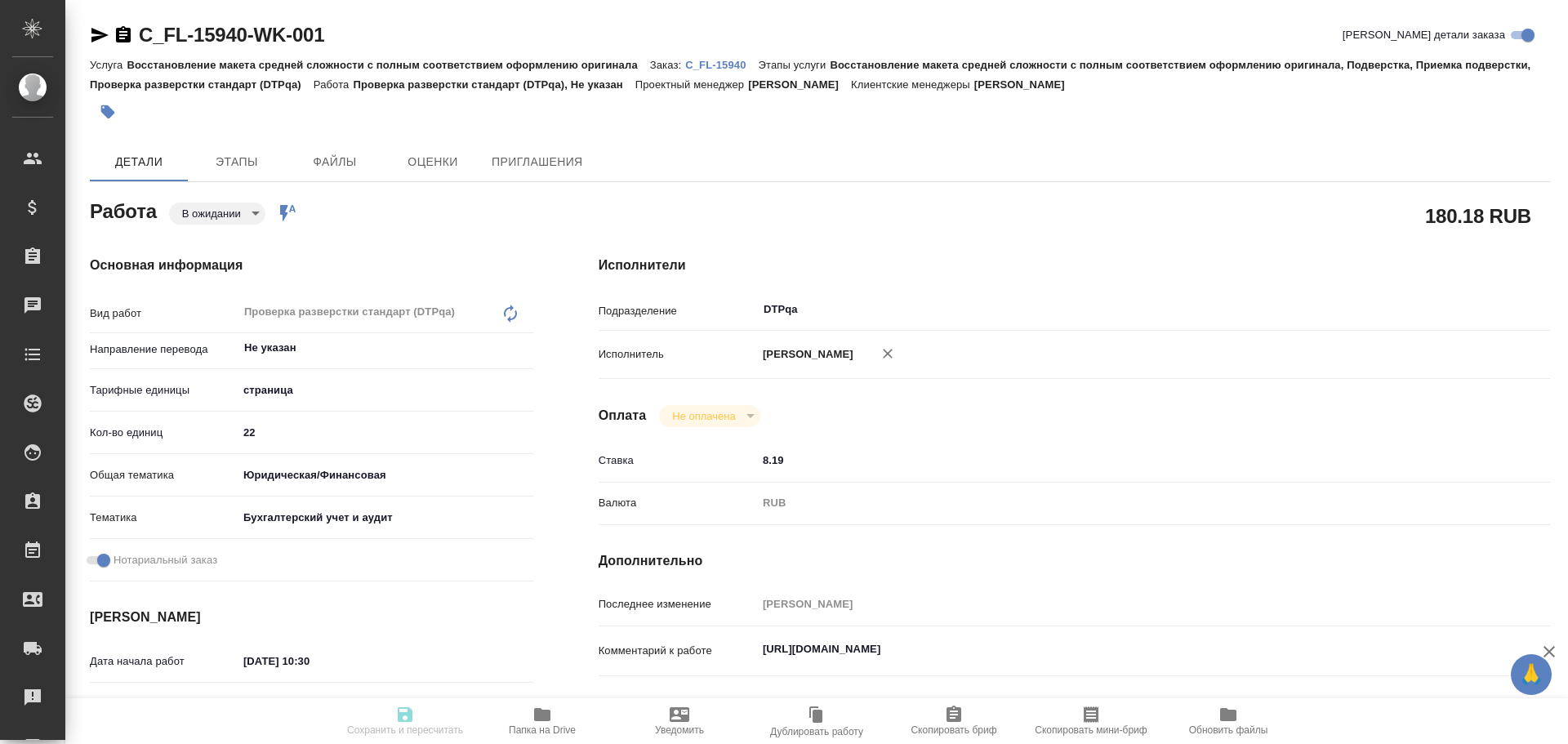
type input "Восстановление макета средней сложности с полным соответствием оформлению ориги…"
type input "[PERSON_NAME]"
type input "/Clients/FL_C/Orders/C_FL-15940"
type textarea "x"
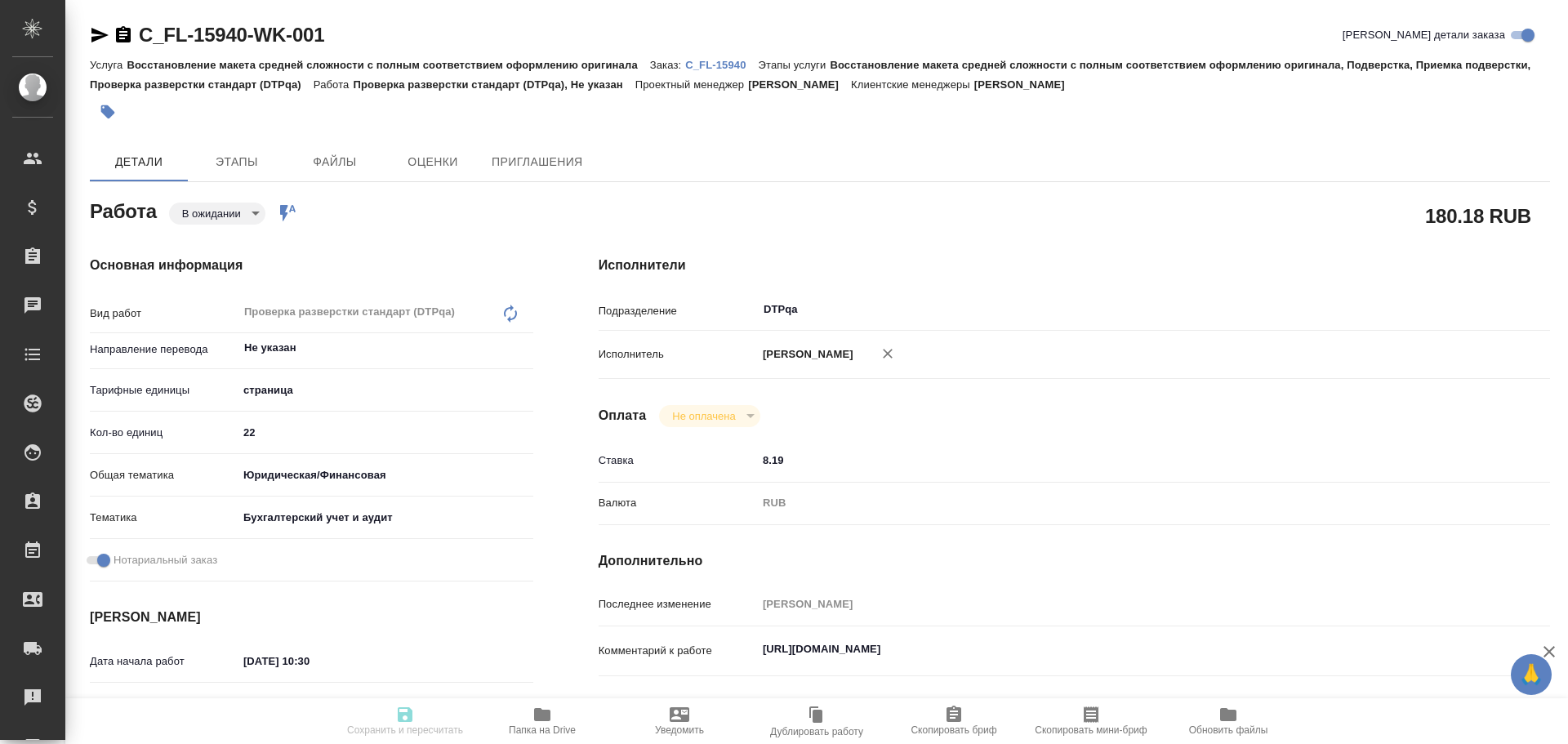
type textarea "ЗПК"
type textarea "x"
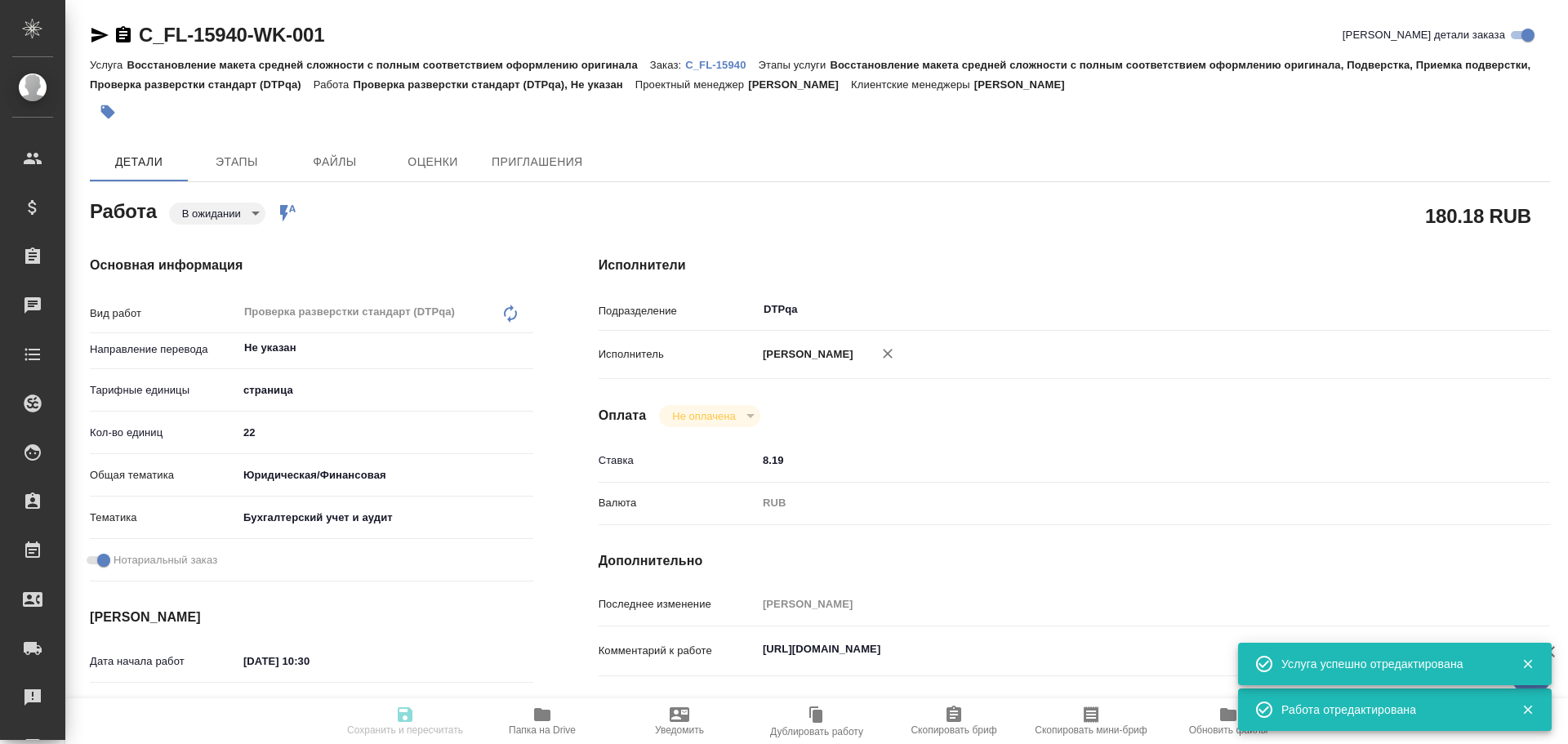
type textarea "x"
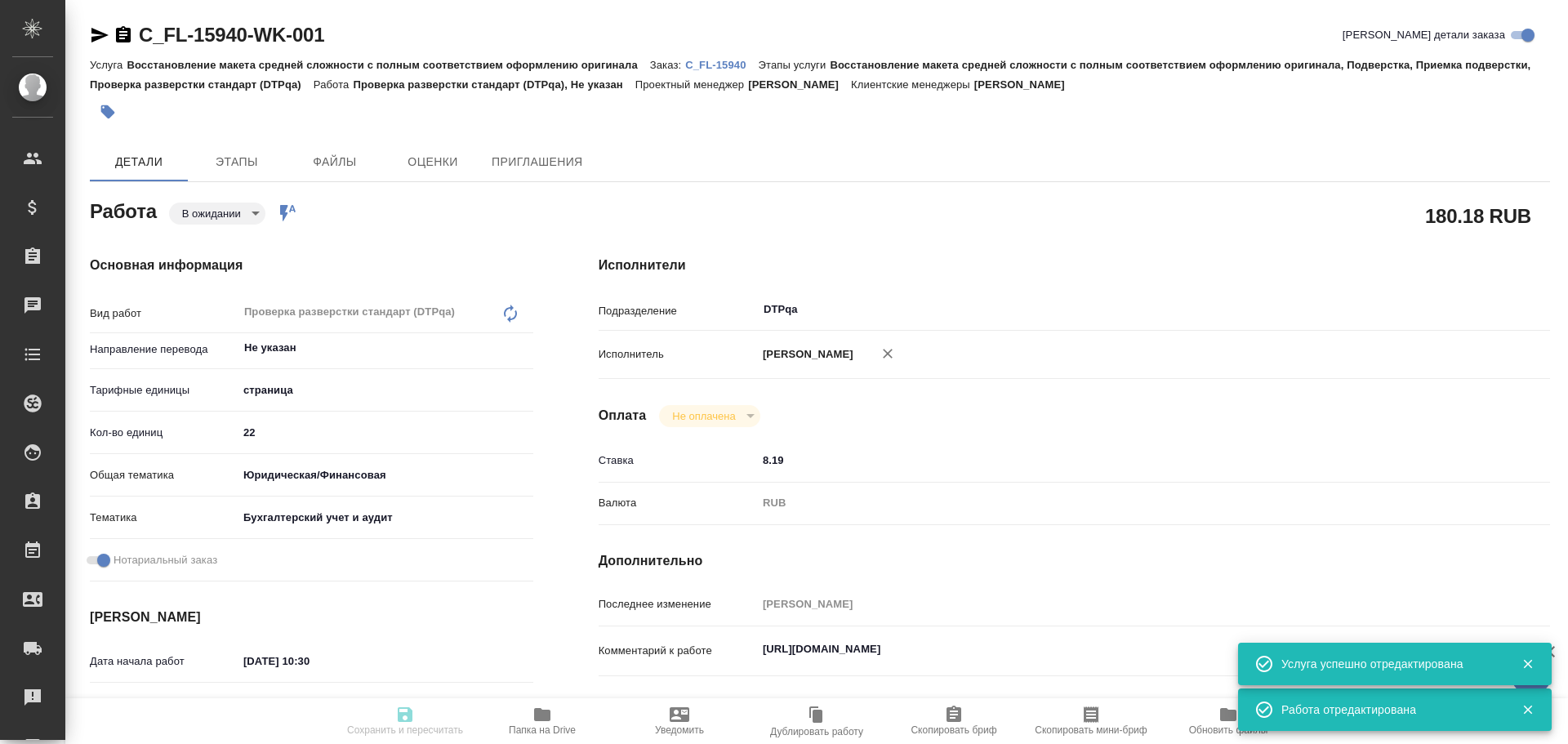
type textarea "x"
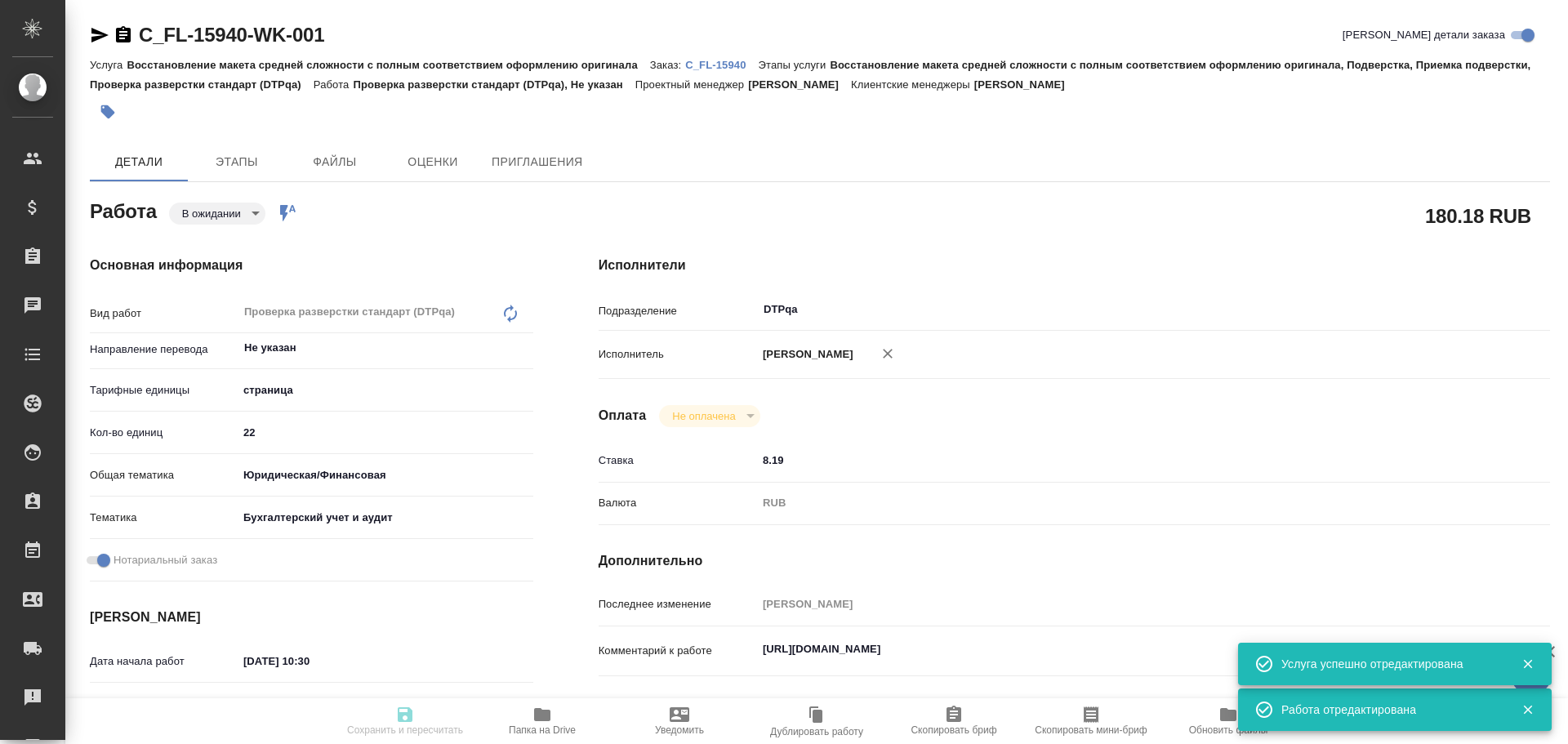
type textarea "x"
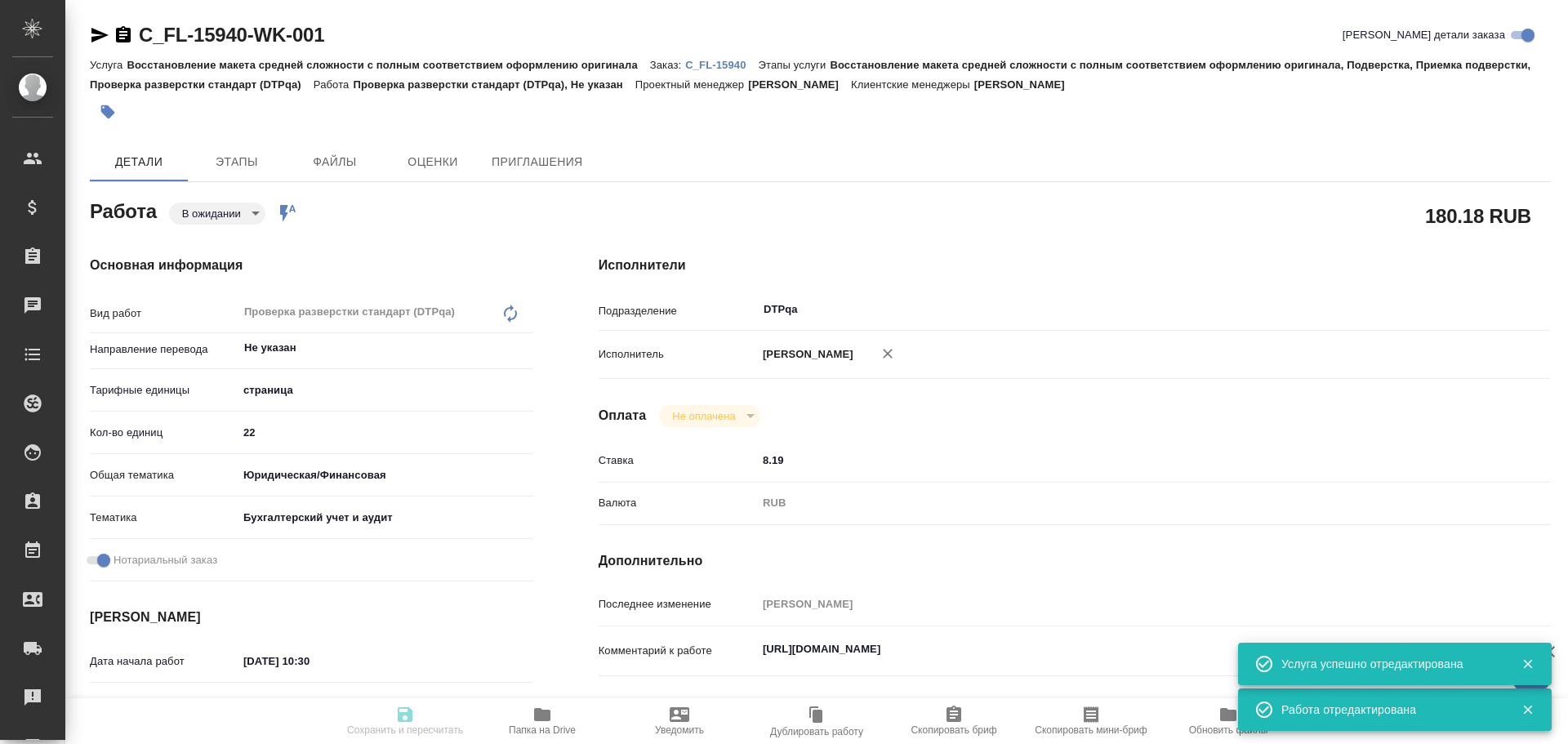
type textarea "x"
